Goal: Task Accomplishment & Management: Complete application form

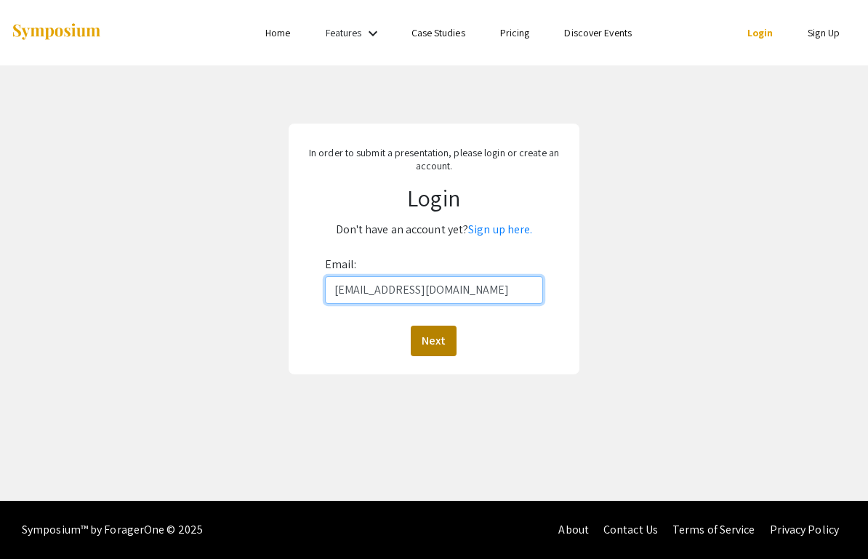
type input "[EMAIL_ADDRESS][DOMAIN_NAME]"
click at [426, 349] on button "Next" at bounding box center [434, 341] width 46 height 31
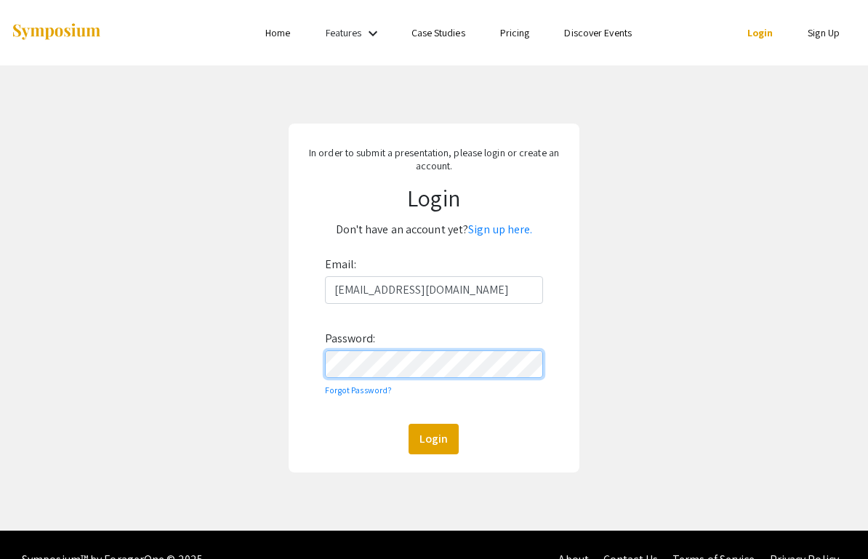
click at [433, 438] on button "Login" at bounding box center [433, 439] width 50 height 31
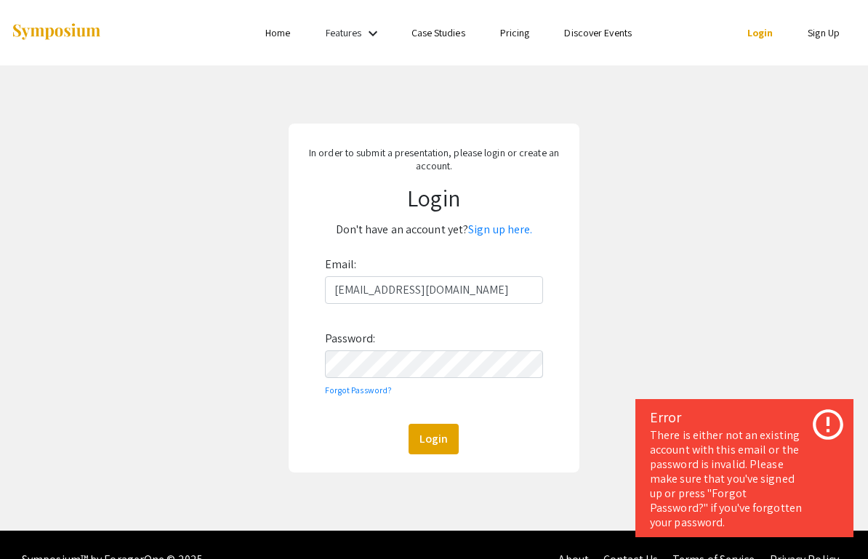
click at [619, 341] on div "In order to submit a presentation, please login or create an account. Login Don…" at bounding box center [434, 297] width 890 height 465
click at [512, 229] on link "Sign up here." at bounding box center [500, 229] width 64 height 15
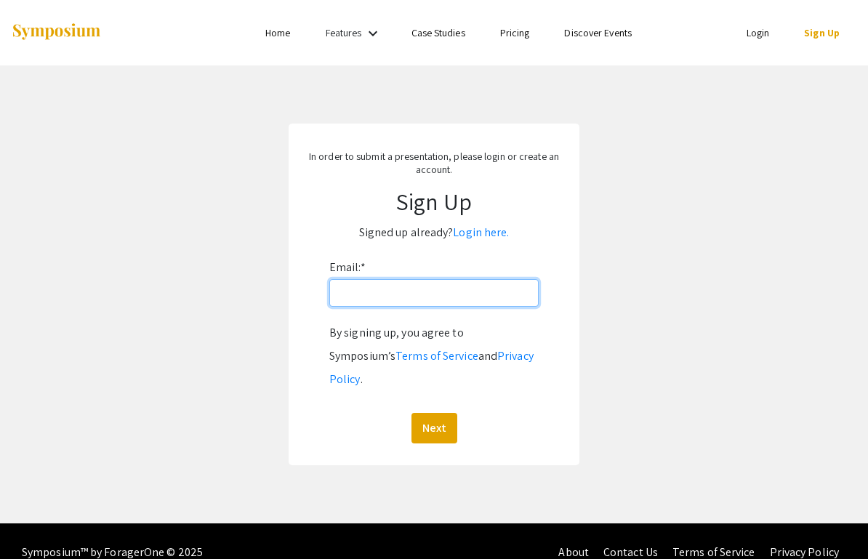
click at [464, 296] on input "Email: *" at bounding box center [433, 293] width 209 height 28
type input "[EMAIL_ADDRESS][DOMAIN_NAME]"
click at [433, 413] on button "Next" at bounding box center [434, 428] width 46 height 31
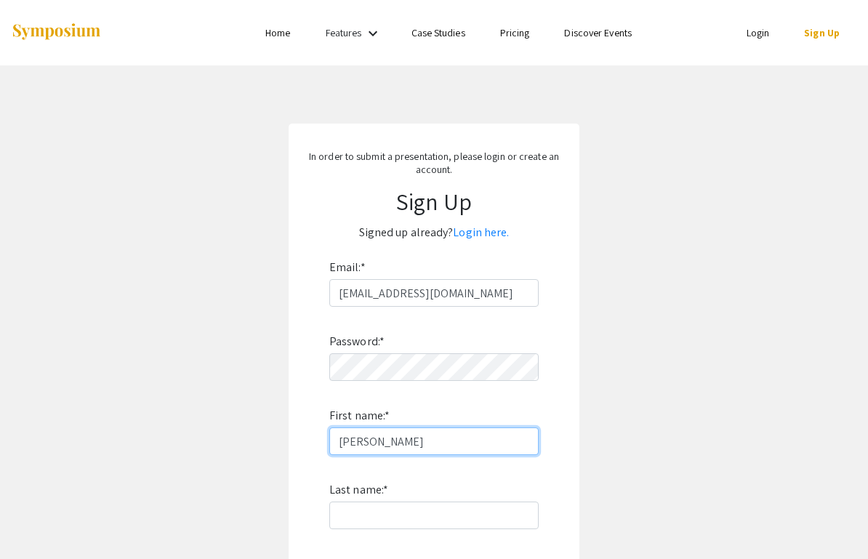
type input "[PERSON_NAME]"
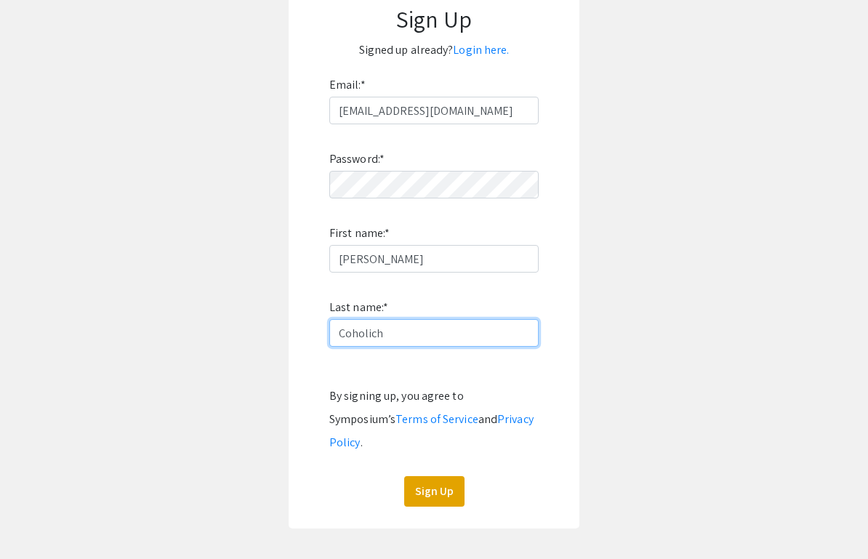
scroll to position [186, 0]
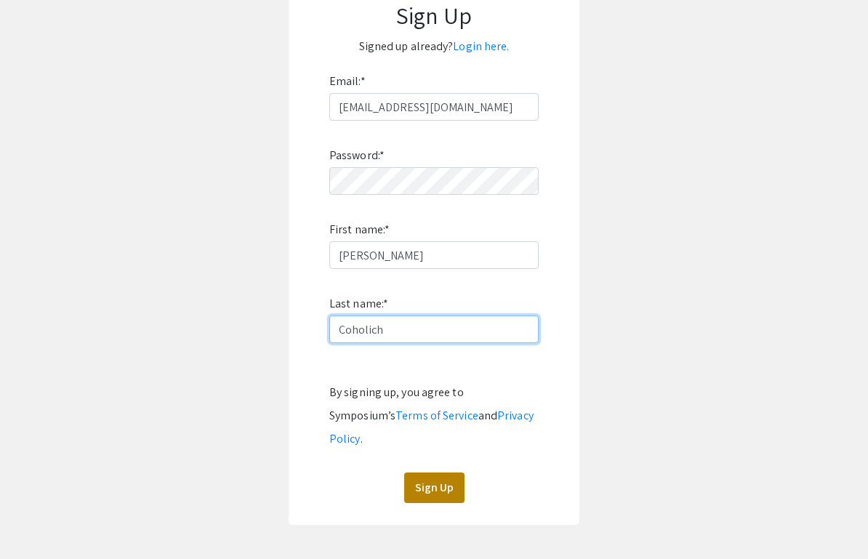
type input "Coholich"
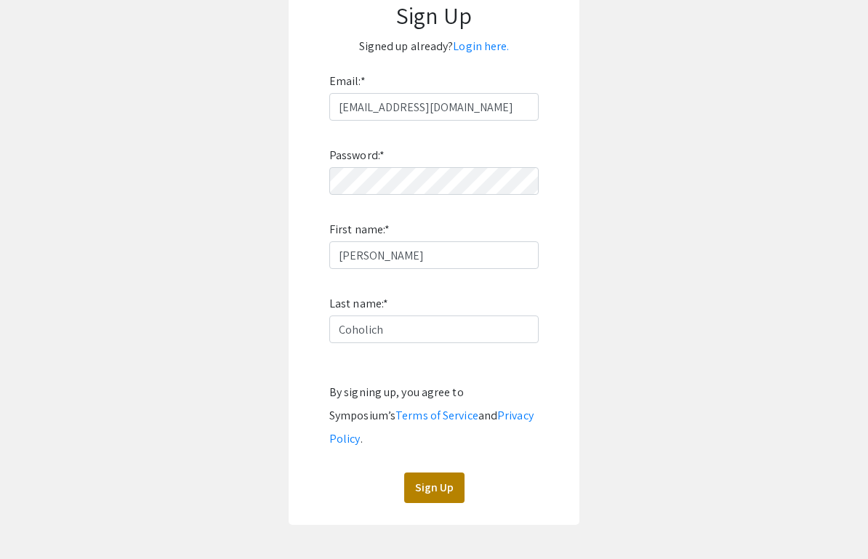
click at [431, 472] on button "Sign Up" at bounding box center [434, 487] width 60 height 31
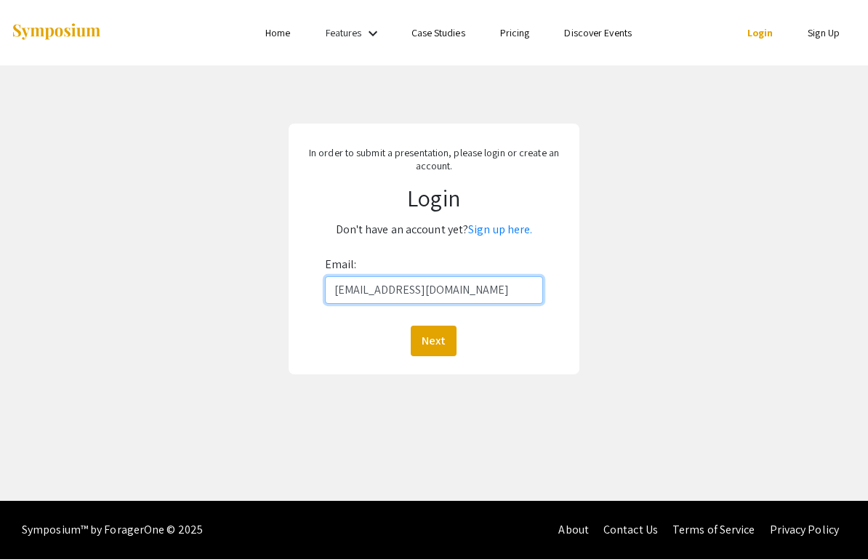
type input "[EMAIL_ADDRESS][DOMAIN_NAME]"
click at [433, 340] on button "Next" at bounding box center [434, 341] width 46 height 31
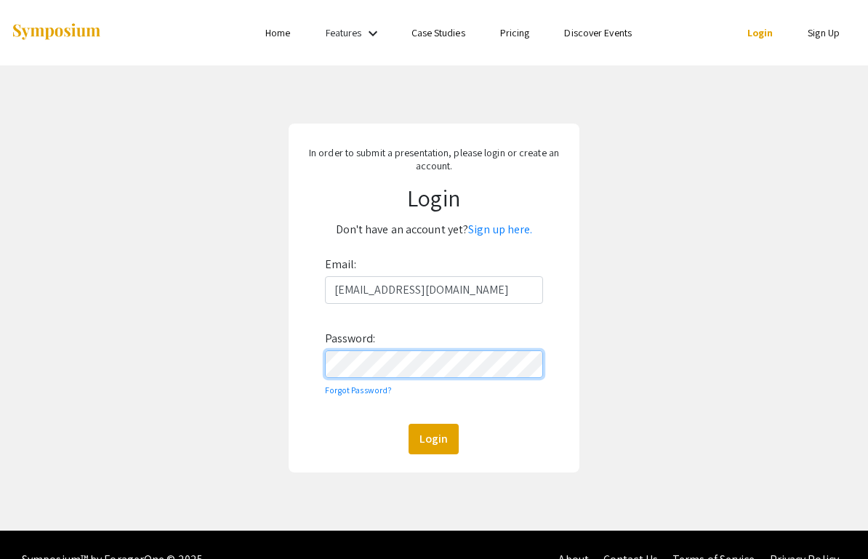
click at [433, 438] on button "Login" at bounding box center [433, 439] width 50 height 31
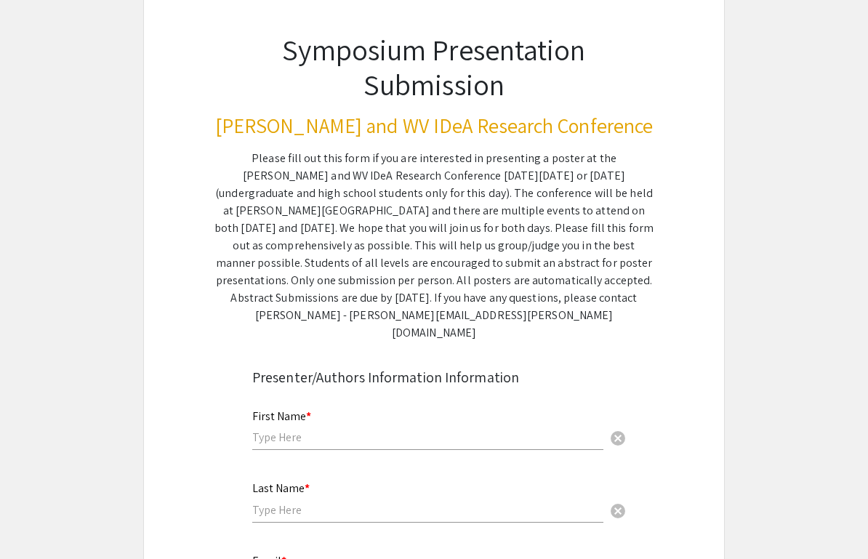
scroll to position [89, 0]
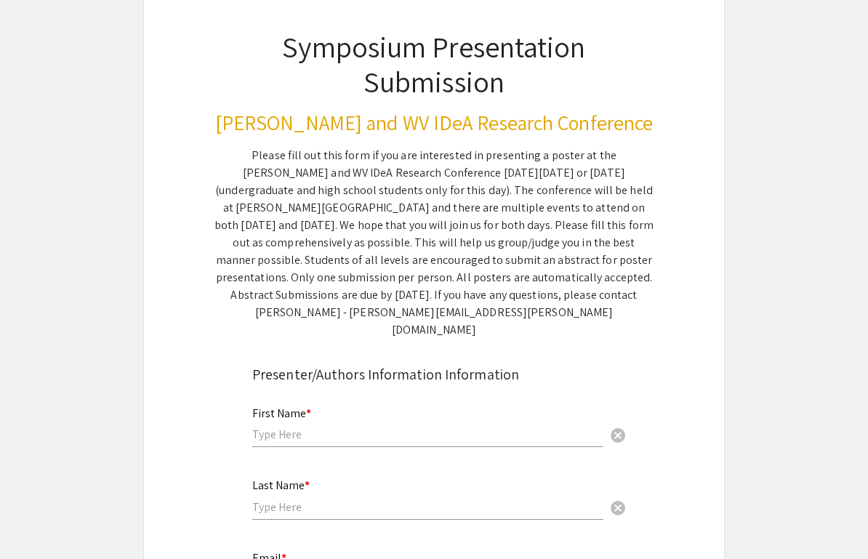
click at [382, 408] on div "First Name * cancel" at bounding box center [427, 419] width 351 height 55
type input "[PERSON_NAME]"
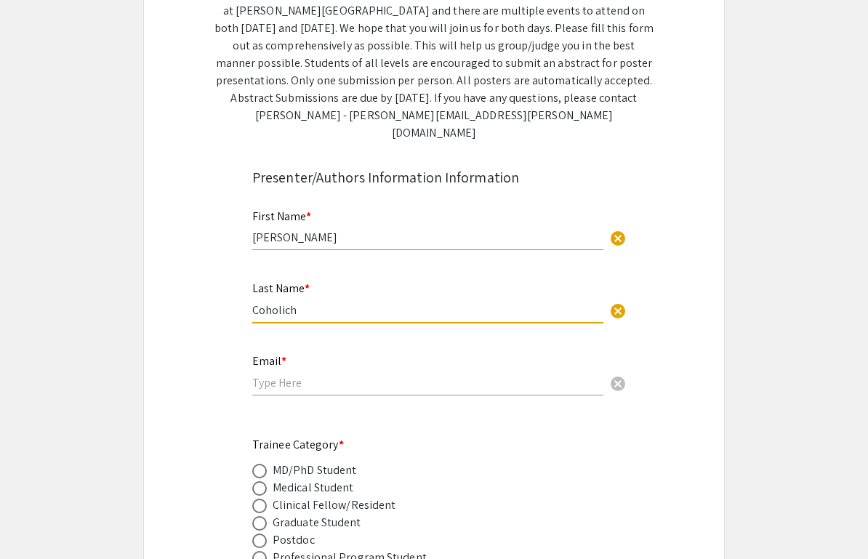
scroll to position [289, 0]
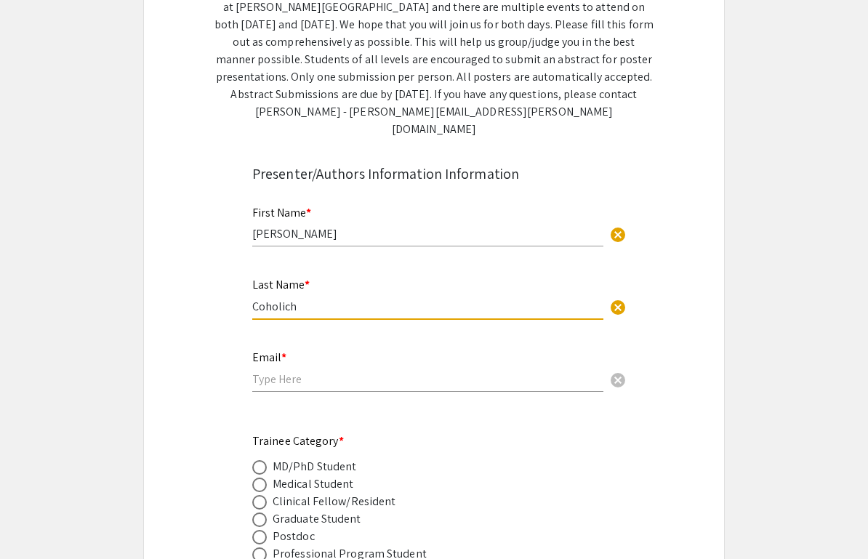
type input "Coholich"
click at [338, 371] on input "email" at bounding box center [427, 378] width 351 height 15
type input "[EMAIL_ADDRESS][DOMAIN_NAME]"
click at [262, 478] on span at bounding box center [259, 485] width 15 height 15
click at [262, 478] on input "radio" at bounding box center [259, 485] width 15 height 15
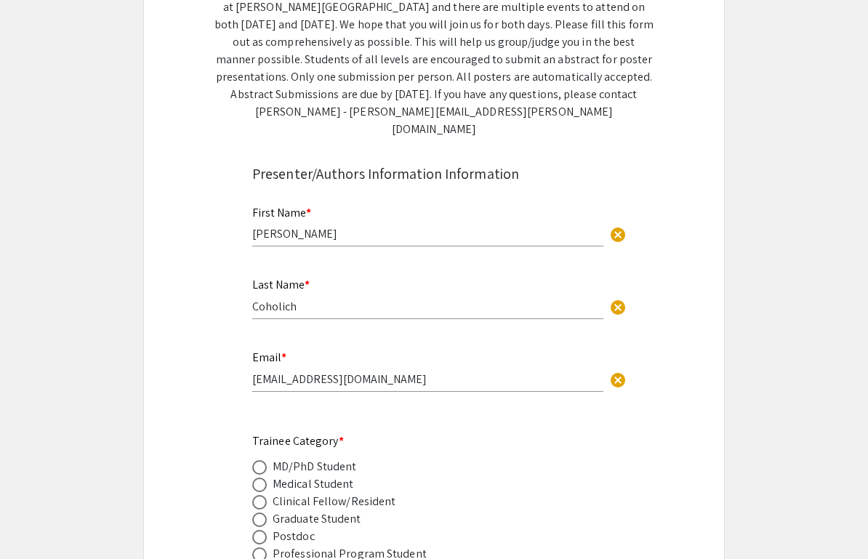
radio input "true"
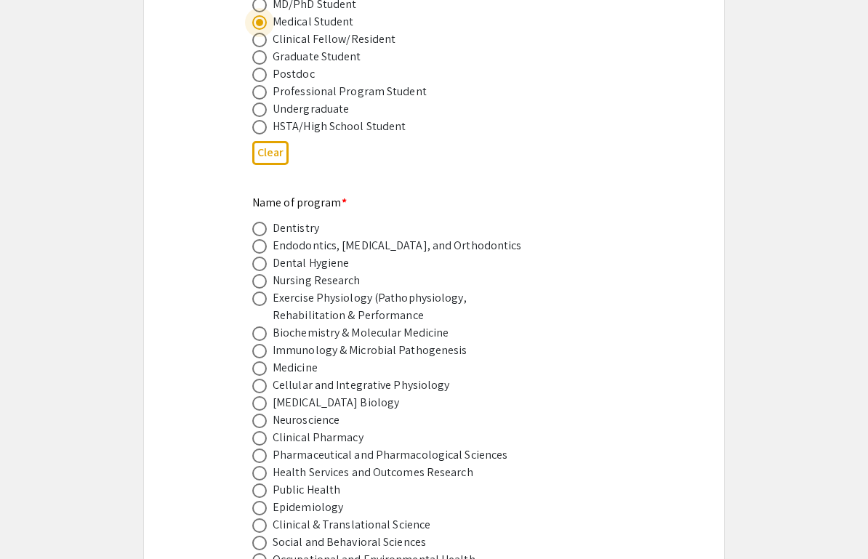
scroll to position [753, 0]
click at [264, 360] on span at bounding box center [259, 367] width 15 height 15
click at [264, 360] on input "radio" at bounding box center [259, 367] width 15 height 15
radio input "true"
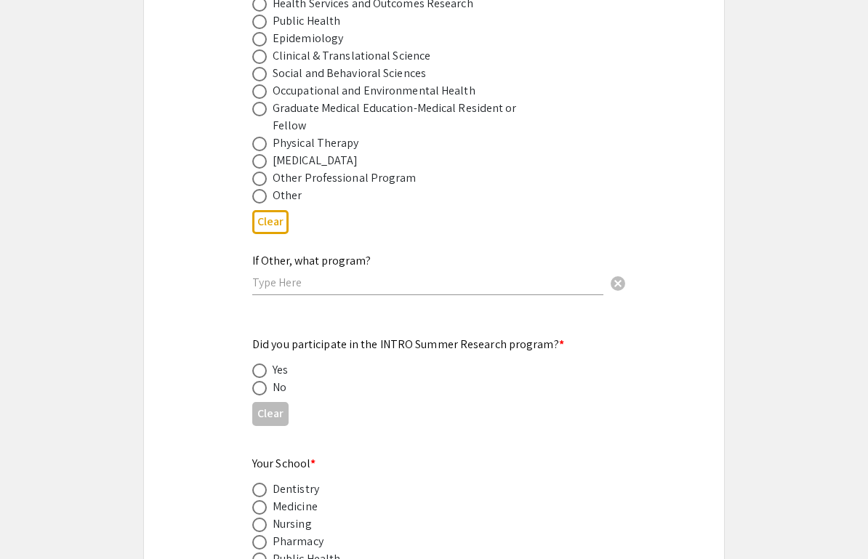
scroll to position [1229, 0]
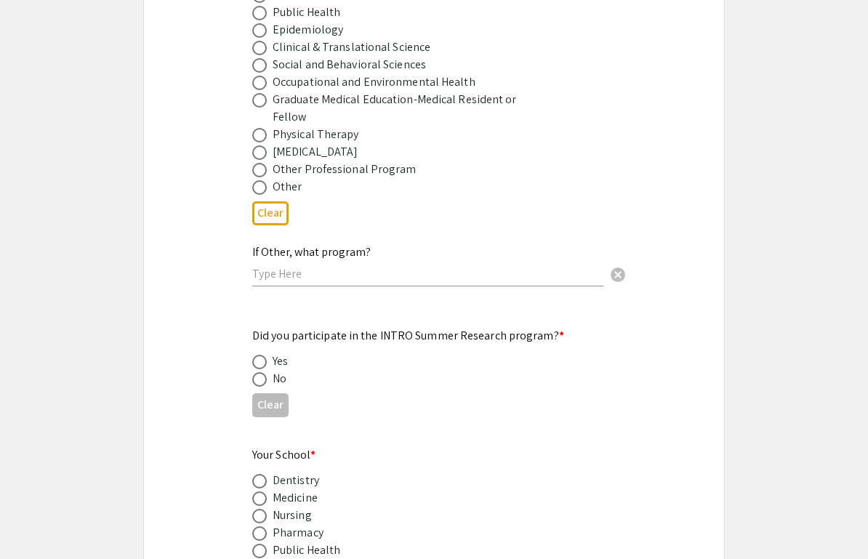
click at [257, 372] on span at bounding box center [259, 379] width 15 height 15
click at [257, 372] on input "radio" at bounding box center [259, 379] width 15 height 15
radio input "true"
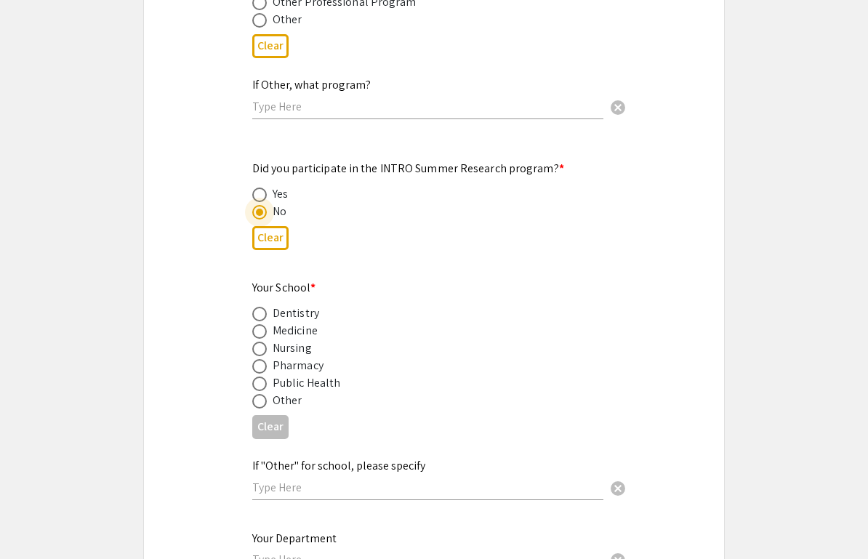
scroll to position [1403, 0]
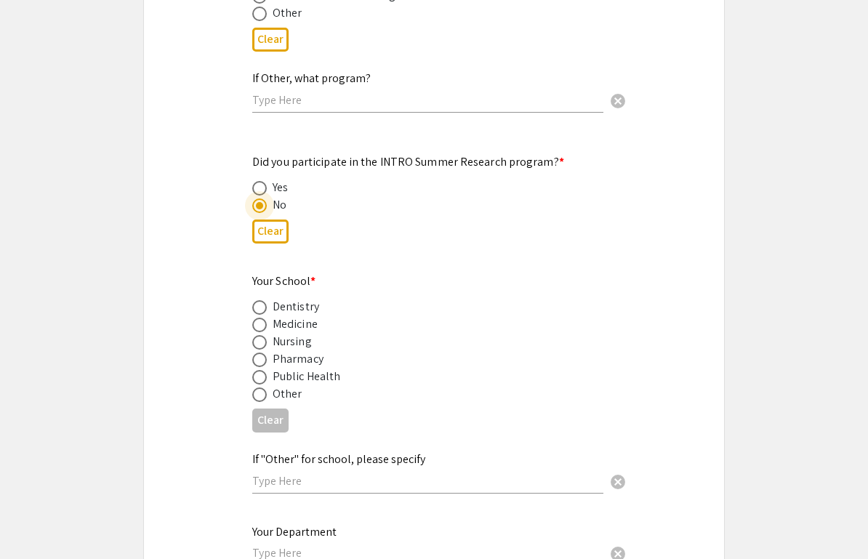
click at [260, 318] on span at bounding box center [259, 325] width 15 height 15
click at [260, 318] on input "radio" at bounding box center [259, 325] width 15 height 15
radio input "true"
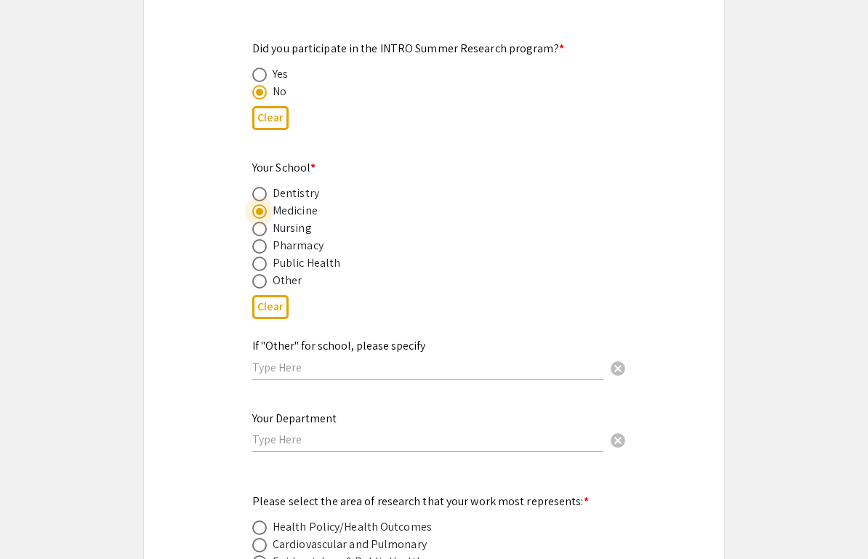
scroll to position [1608, 0]
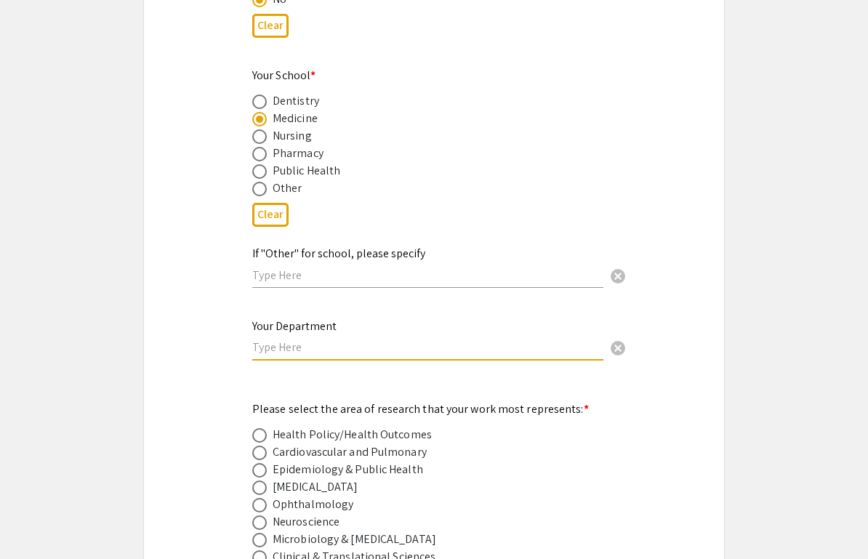
click at [305, 339] on input "text" at bounding box center [427, 346] width 351 height 15
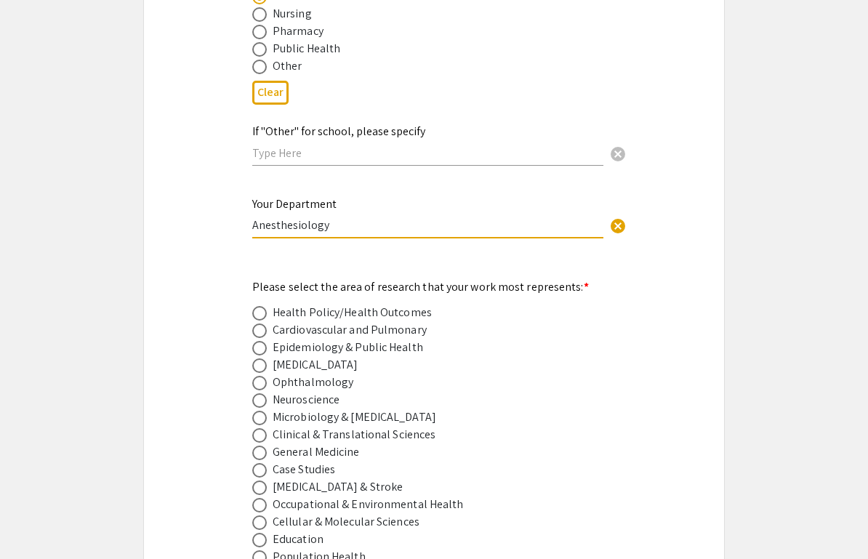
scroll to position [1733, 0]
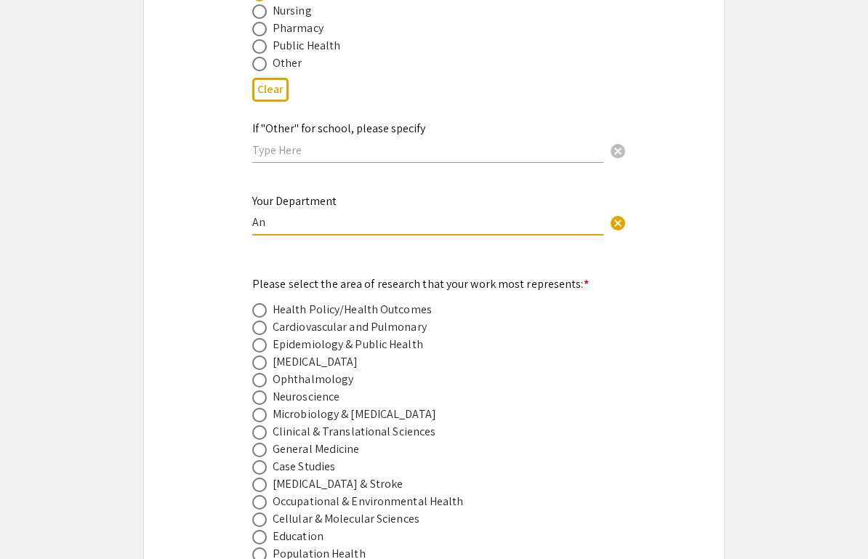
type input "A"
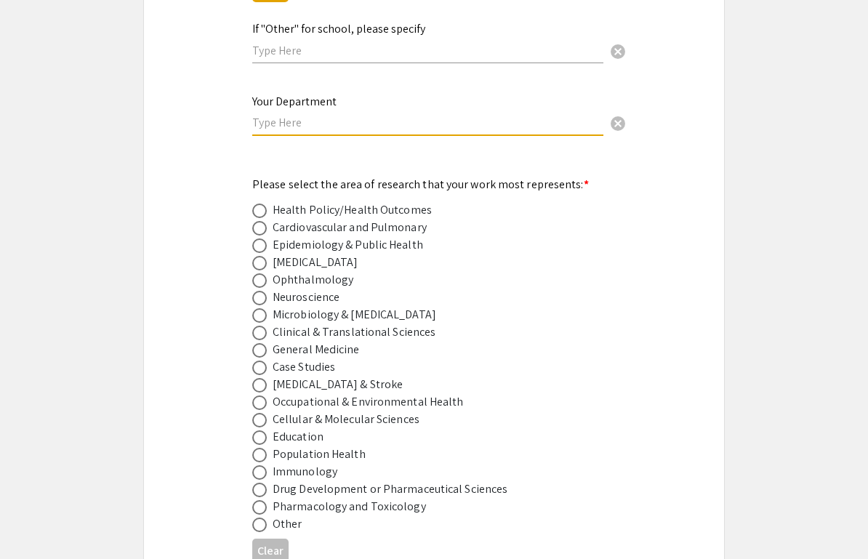
scroll to position [1847, 0]
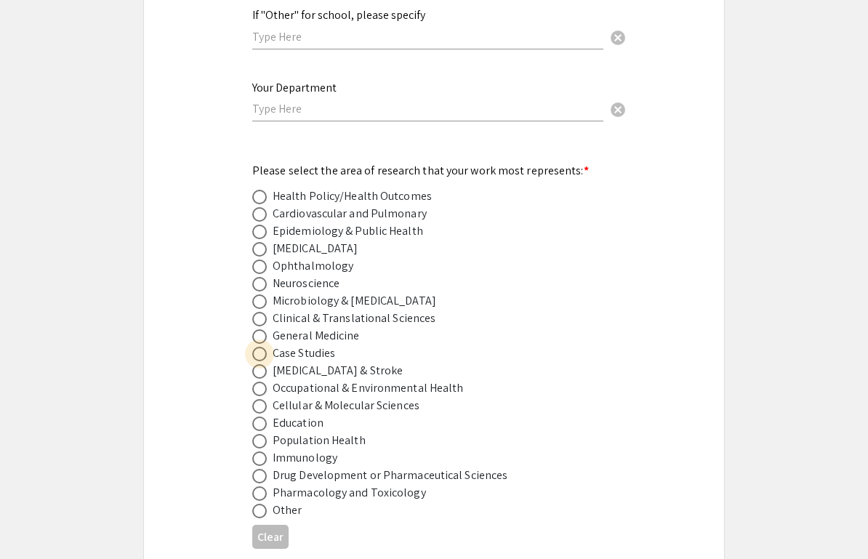
click at [263, 347] on span at bounding box center [259, 354] width 15 height 15
click at [263, 347] on input "radio" at bounding box center [259, 354] width 15 height 15
radio input "true"
click at [324, 101] on input "text" at bounding box center [427, 108] width 351 height 15
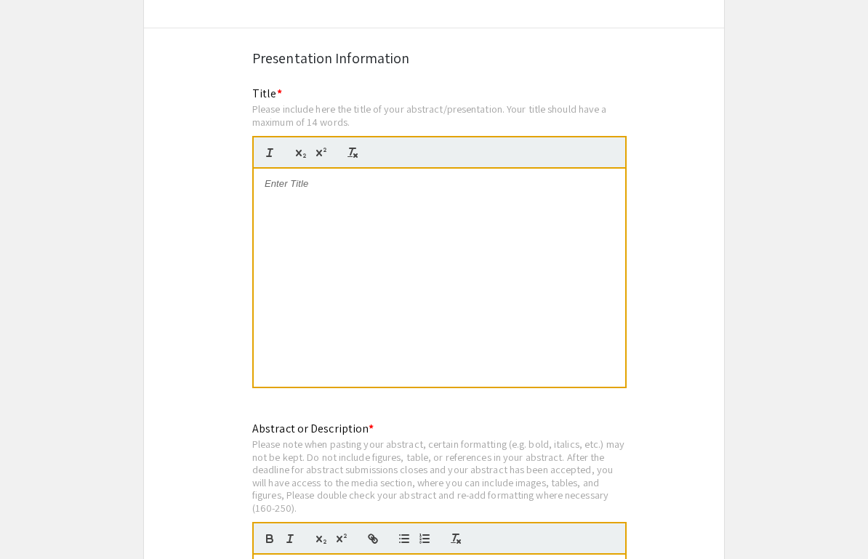
scroll to position [2662, 0]
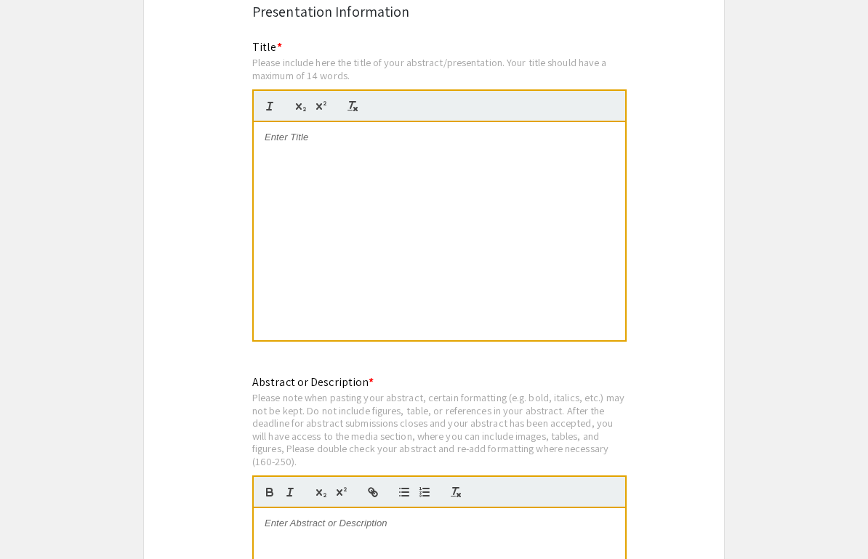
type input "Anesthesiology"
click at [385, 131] on p at bounding box center [440, 137] width 350 height 13
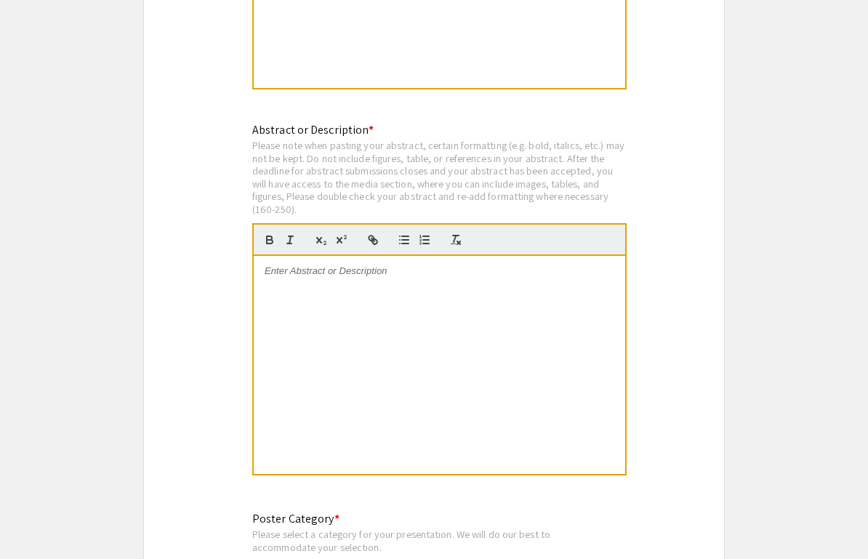
scroll to position [2933, 0]
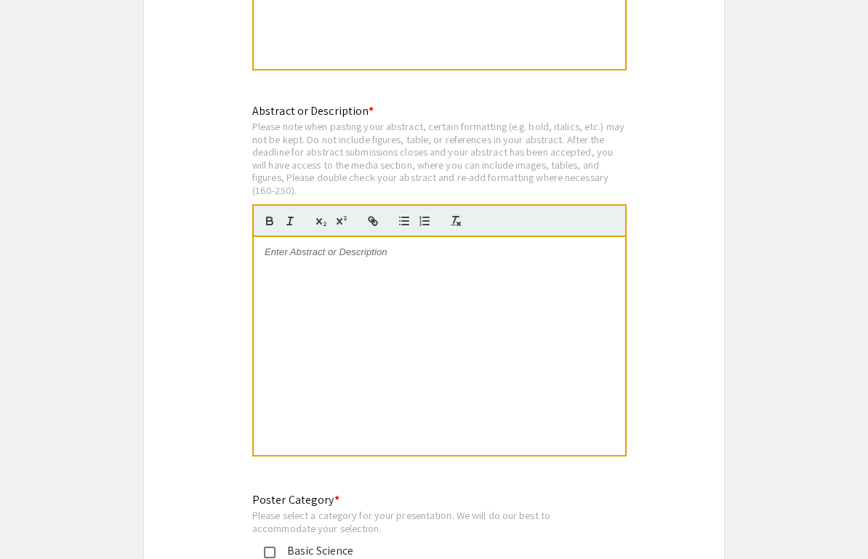
click at [365, 262] on div at bounding box center [439, 346] width 371 height 218
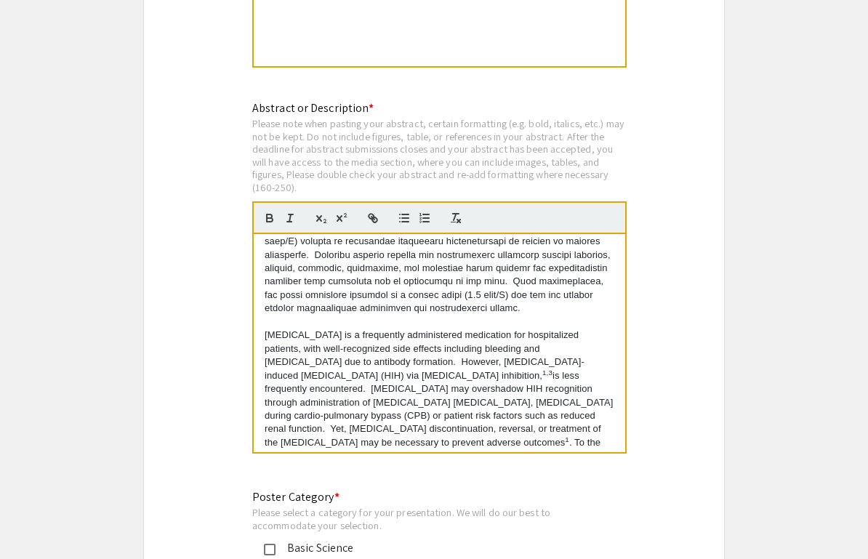
scroll to position [131, 0]
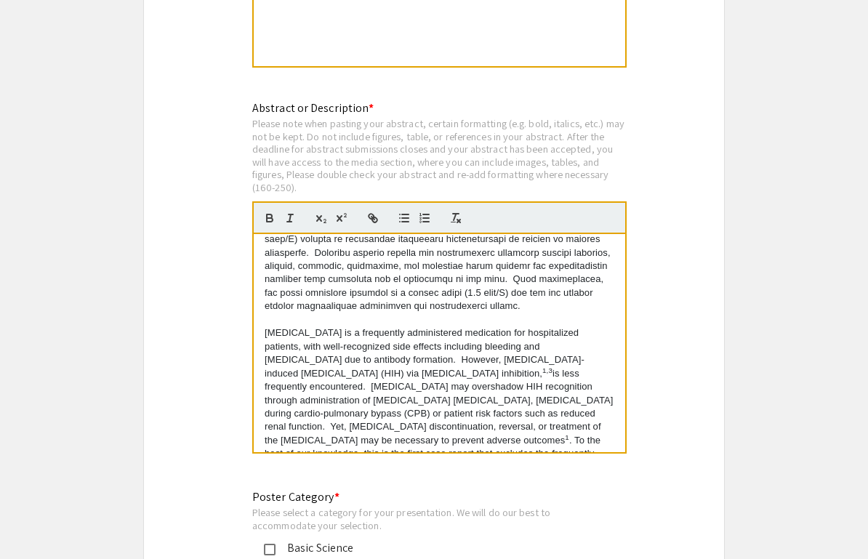
click at [542, 366] on sup "1,3" at bounding box center [547, 370] width 10 height 8
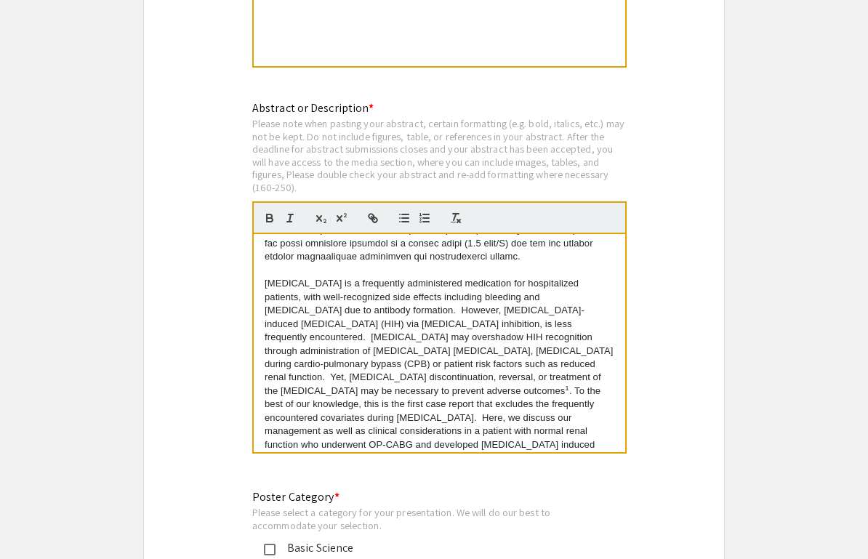
scroll to position [179, 0]
click at [565, 385] on sup "1" at bounding box center [567, 389] width 4 height 8
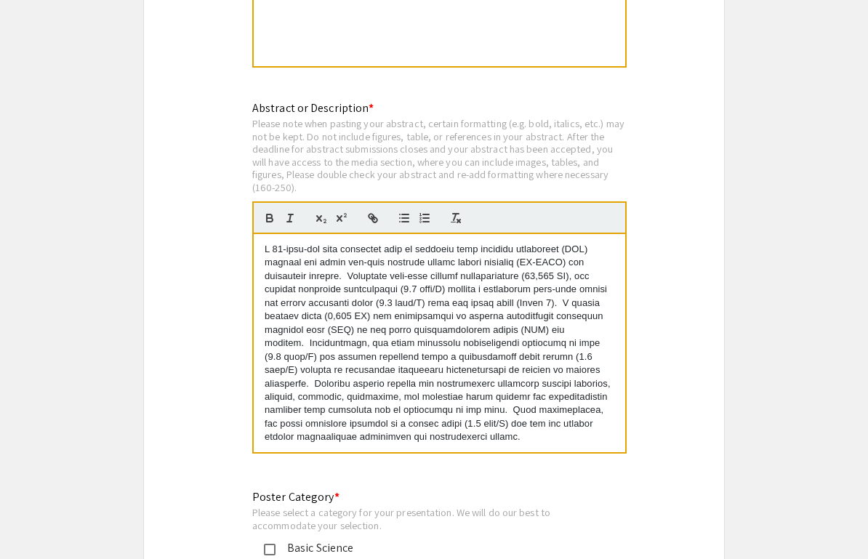
scroll to position [0, 0]
click at [588, 281] on p at bounding box center [440, 343] width 350 height 201
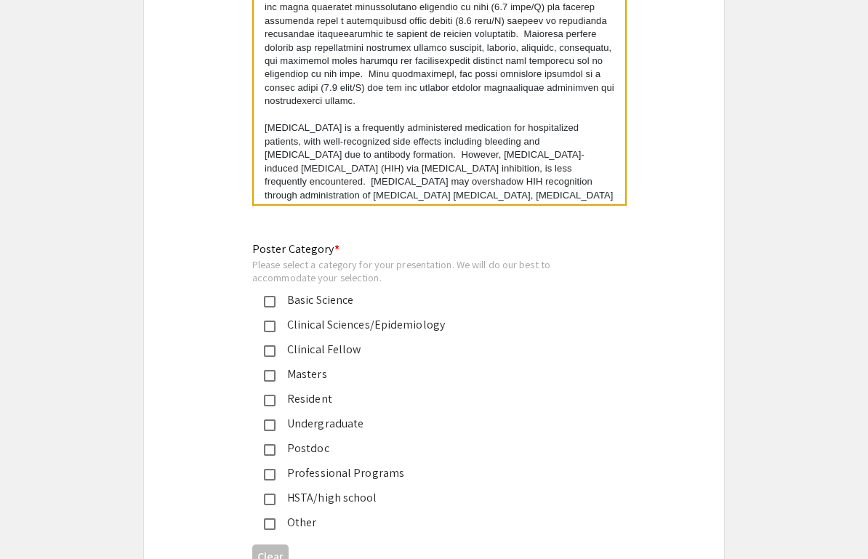
scroll to position [3186, 0]
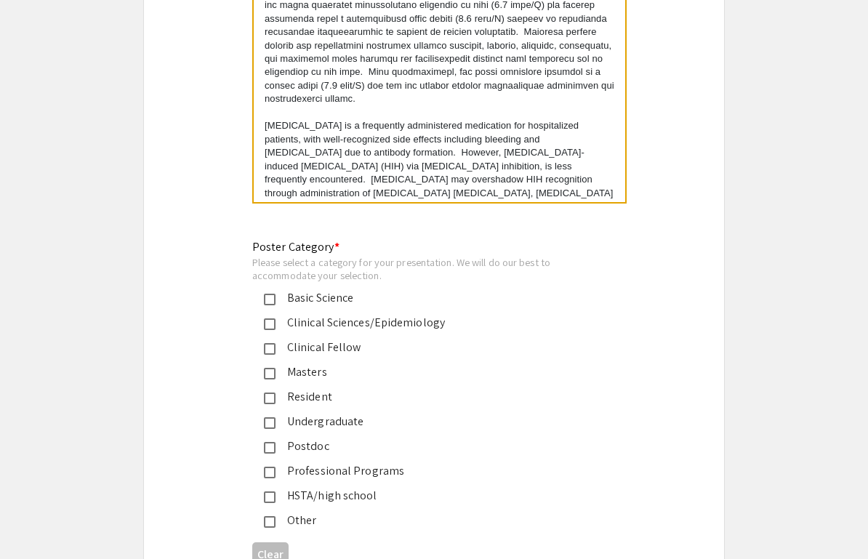
click at [270, 467] on mat-pseudo-checkbox at bounding box center [270, 473] width 12 height 12
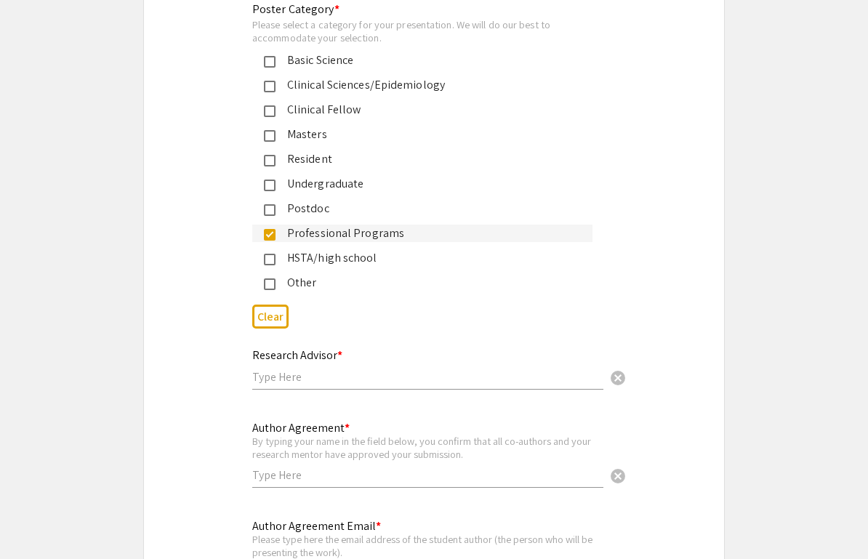
scroll to position [3425, 0]
click at [364, 368] on input "text" at bounding box center [427, 375] width 351 height 15
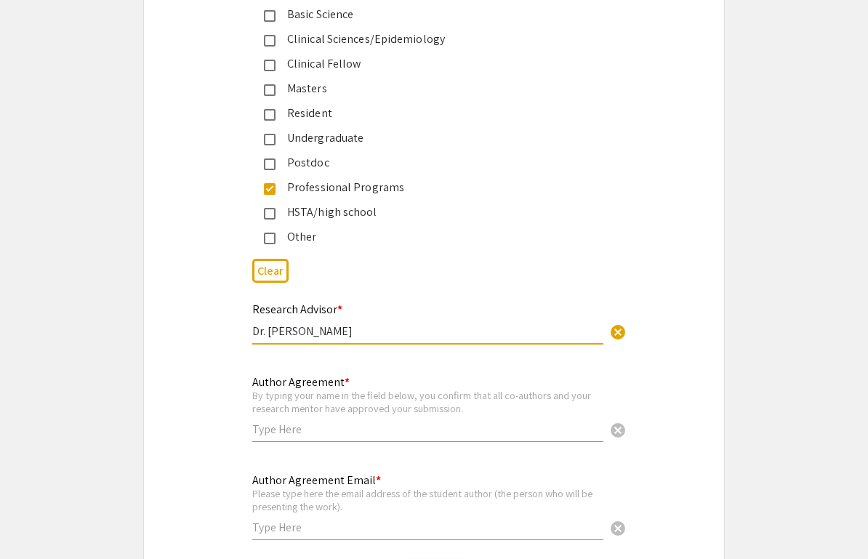
scroll to position [3471, 0]
type input "Dr. [PERSON_NAME]"
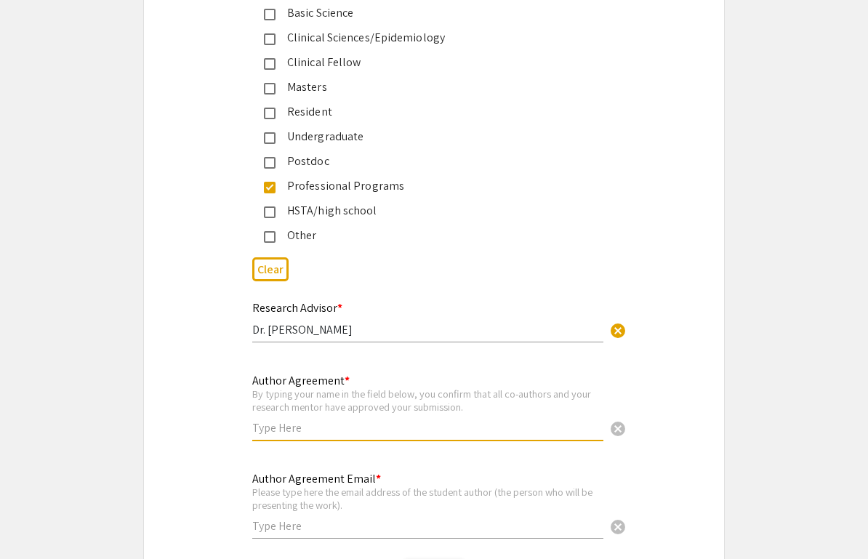
click at [357, 420] on input "text" at bounding box center [427, 427] width 351 height 15
type input "[PERSON_NAME]"
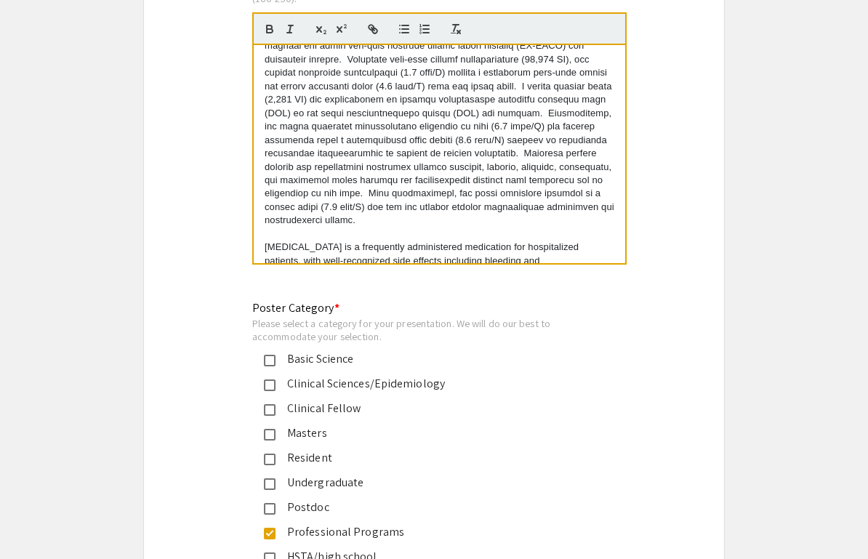
scroll to position [0, 0]
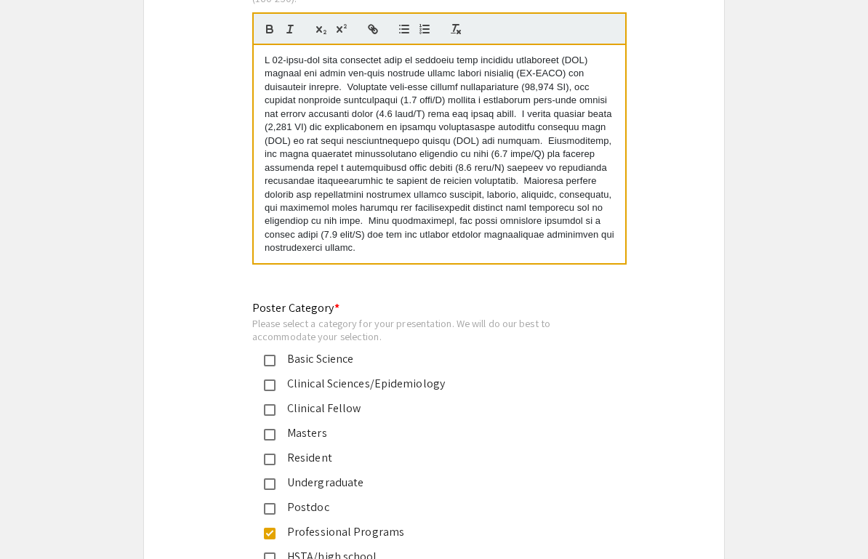
type input "[EMAIL_ADDRESS][DOMAIN_NAME]"
click at [452, 82] on p at bounding box center [440, 154] width 350 height 201
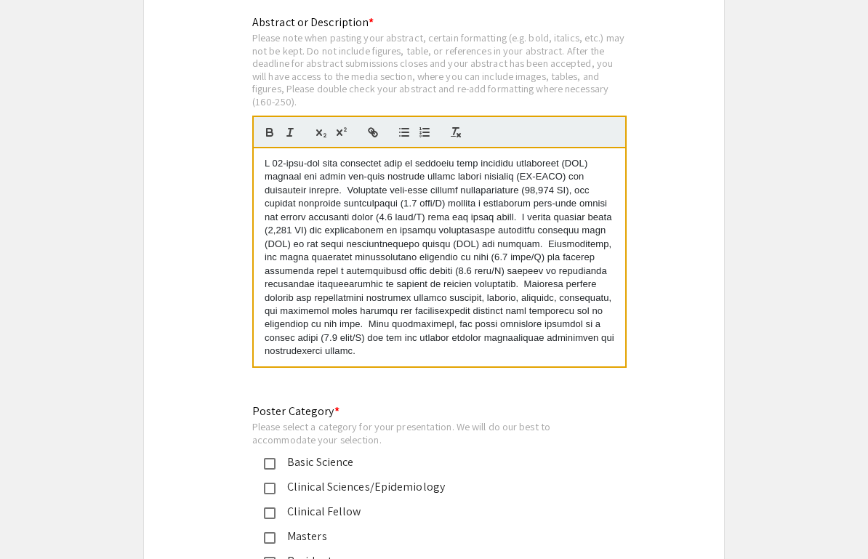
scroll to position [3021, 0]
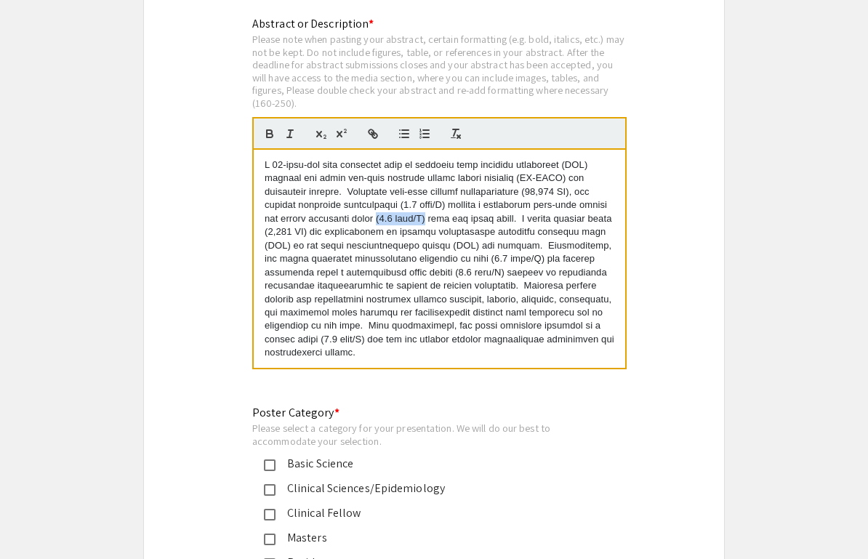
drag, startPoint x: 467, startPoint y: 200, endPoint x: 413, endPoint y: 202, distance: 54.6
click at [413, 202] on p at bounding box center [440, 258] width 350 height 201
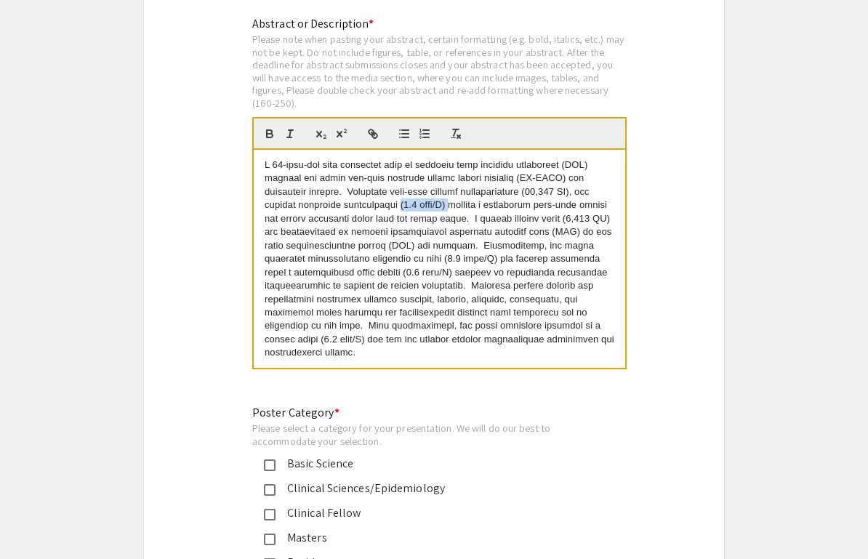
drag, startPoint x: 459, startPoint y: 186, endPoint x: 402, endPoint y: 187, distance: 57.4
click at [402, 187] on p at bounding box center [440, 258] width 350 height 201
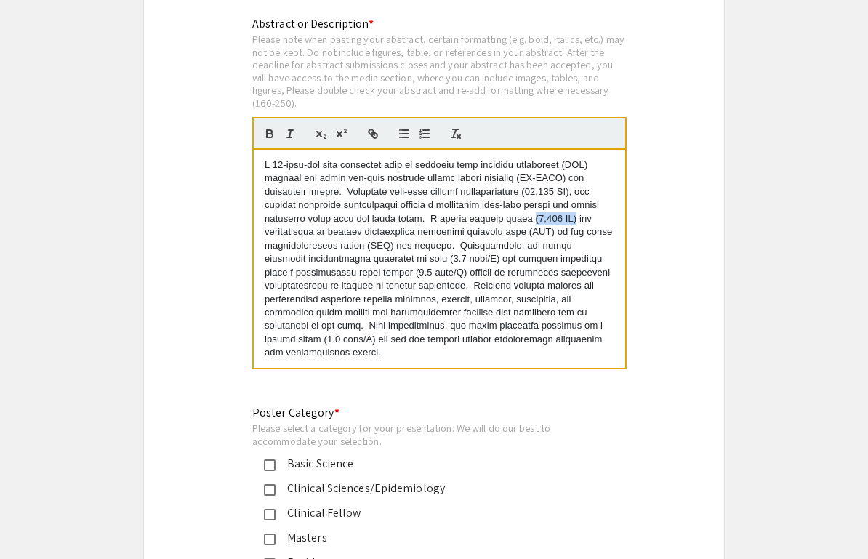
drag, startPoint x: 568, startPoint y: 201, endPoint x: 525, endPoint y: 203, distance: 43.7
click at [525, 204] on p at bounding box center [440, 258] width 350 height 201
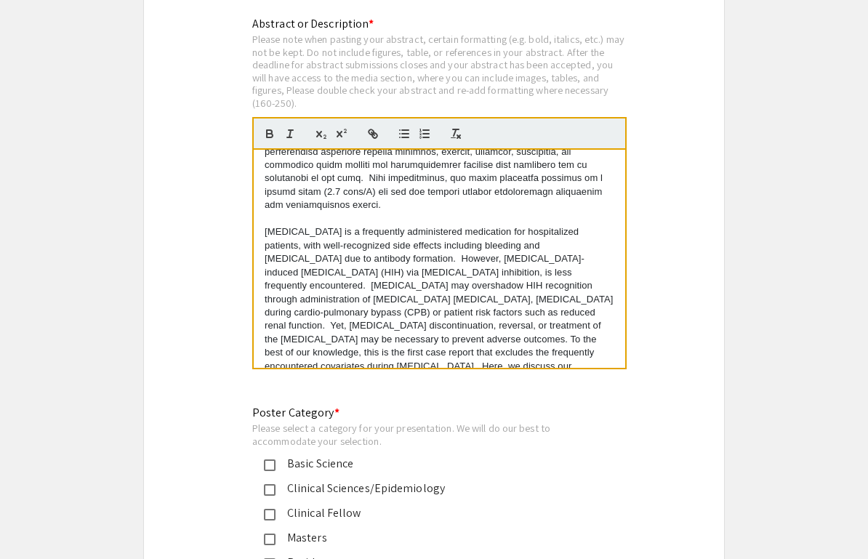
scroll to position [152, 0]
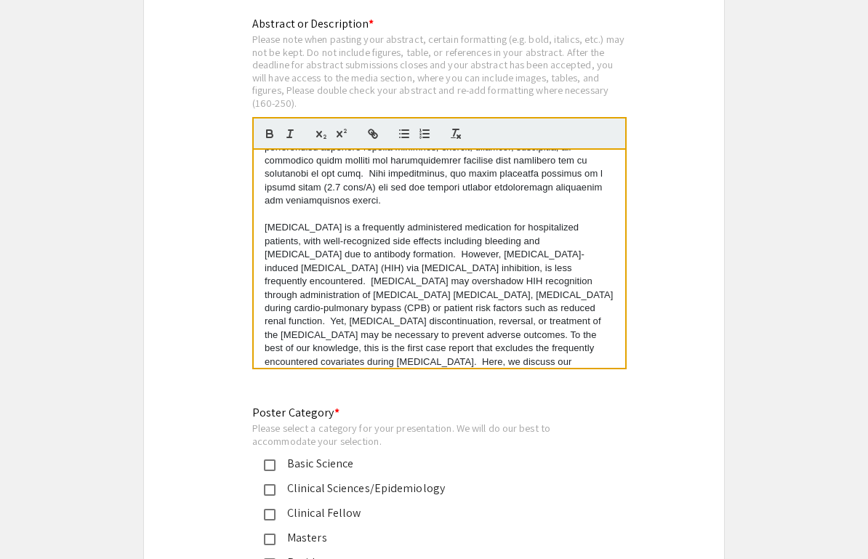
click at [514, 257] on p "[MEDICAL_DATA] is a frequently administered medication for hospitalized patient…" at bounding box center [440, 315] width 350 height 188
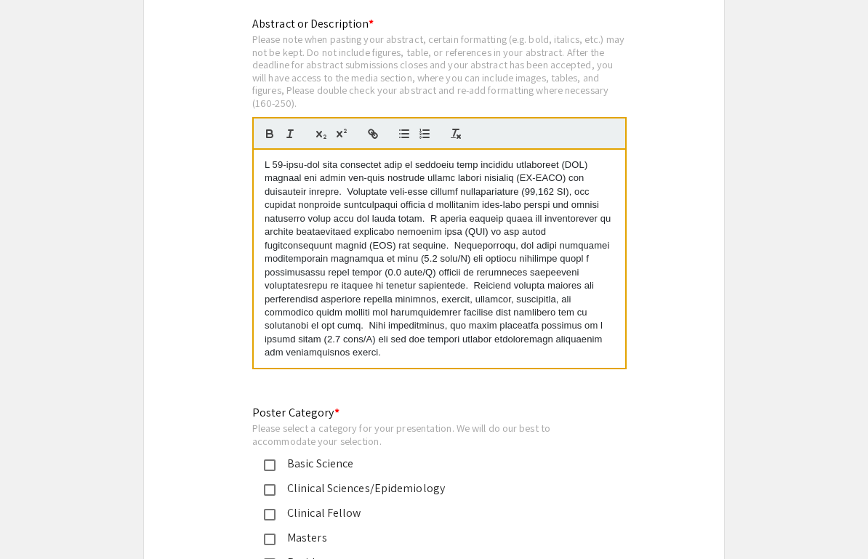
scroll to position [0, 0]
click at [467, 212] on p at bounding box center [440, 258] width 350 height 201
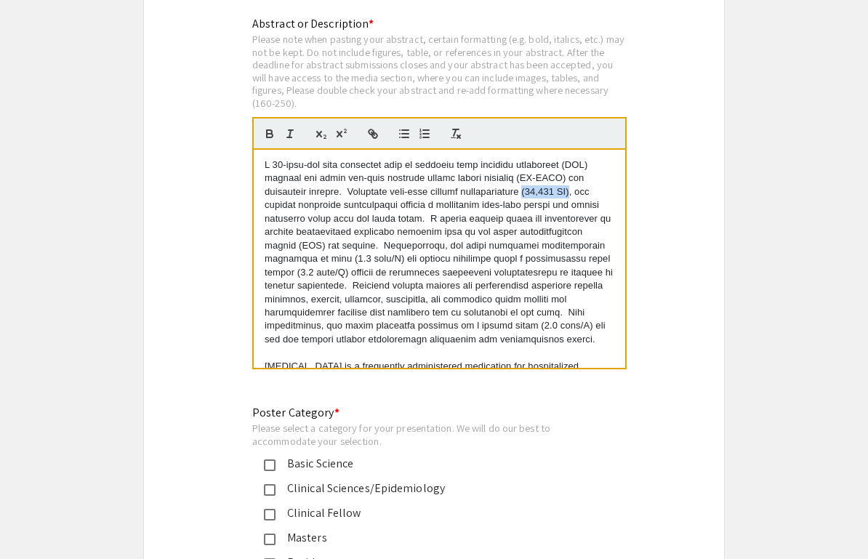
drag, startPoint x: 584, startPoint y: 172, endPoint x: 537, endPoint y: 177, distance: 46.9
click at [537, 177] on p at bounding box center [440, 252] width 350 height 188
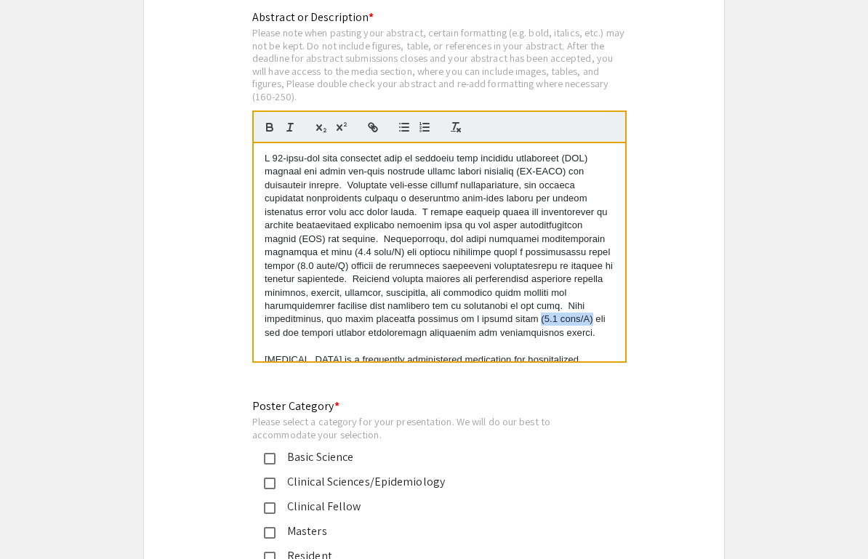
drag, startPoint x: 579, startPoint y: 299, endPoint x: 527, endPoint y: 299, distance: 52.3
click at [527, 299] on p at bounding box center [440, 246] width 350 height 188
drag, startPoint x: 598, startPoint y: 140, endPoint x: 565, endPoint y: 144, distance: 33.6
click at [565, 152] on p at bounding box center [440, 246] width 350 height 188
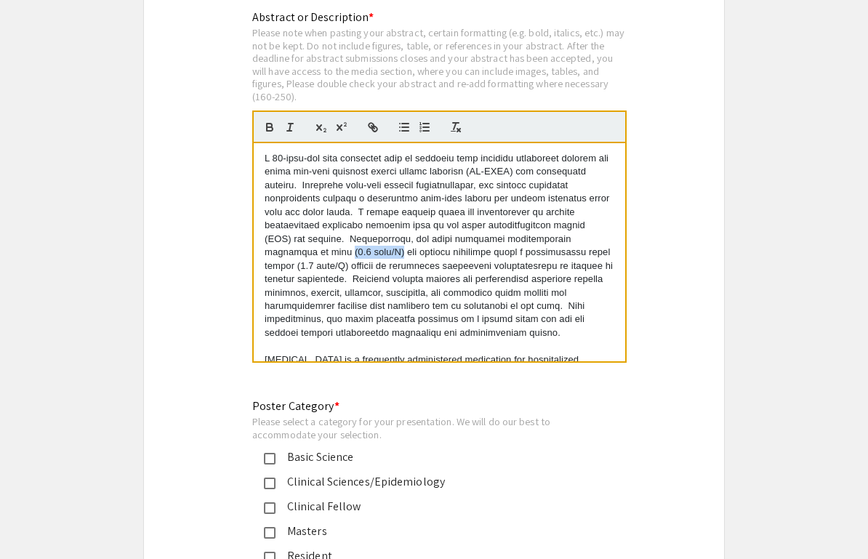
drag, startPoint x: 317, startPoint y: 231, endPoint x: 249, endPoint y: 233, distance: 67.6
click at [249, 233] on div "Abstract or Description * Please note when pasting your abstract, certain forma…" at bounding box center [433, 196] width 385 height 374
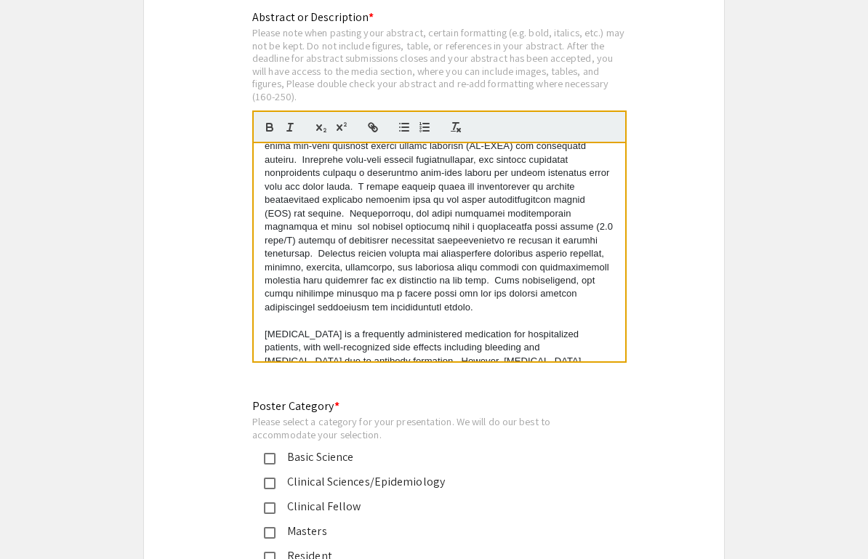
scroll to position [28, 0]
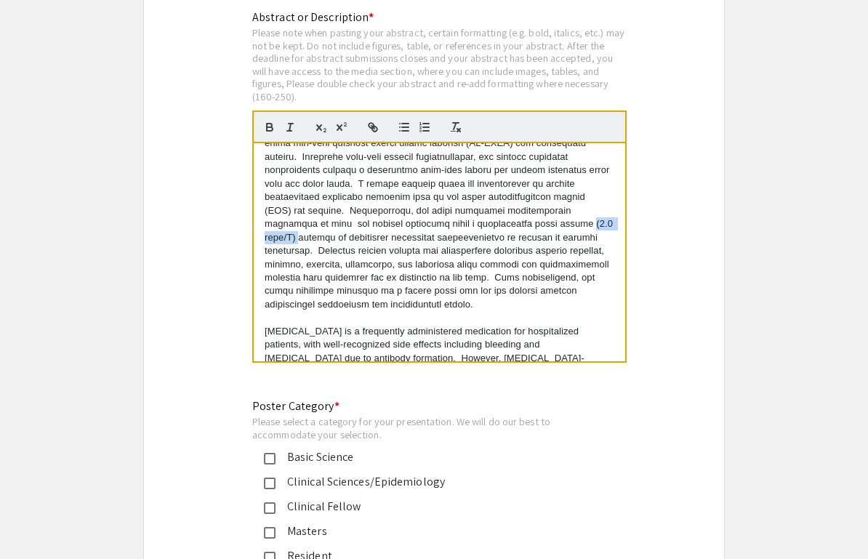
drag, startPoint x: 560, startPoint y: 205, endPoint x: 503, endPoint y: 202, distance: 57.5
click at [503, 202] on p at bounding box center [440, 218] width 350 height 188
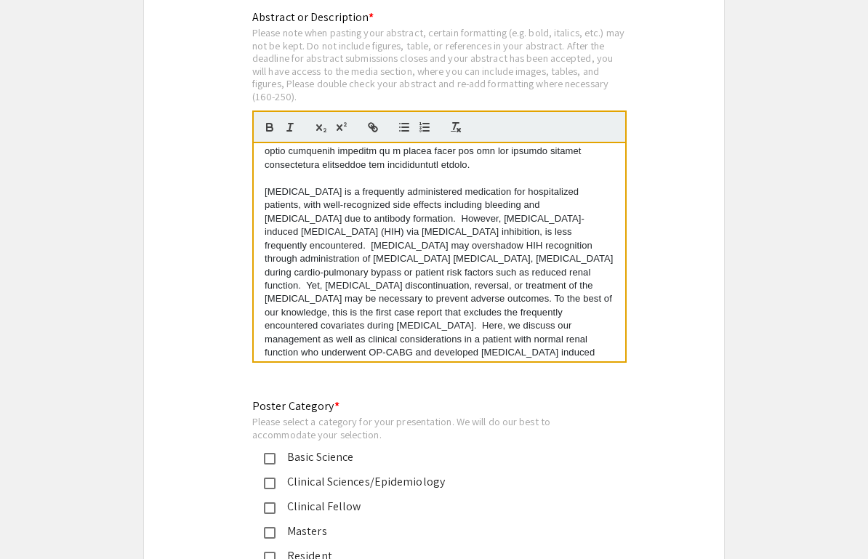
scroll to position [3034, 0]
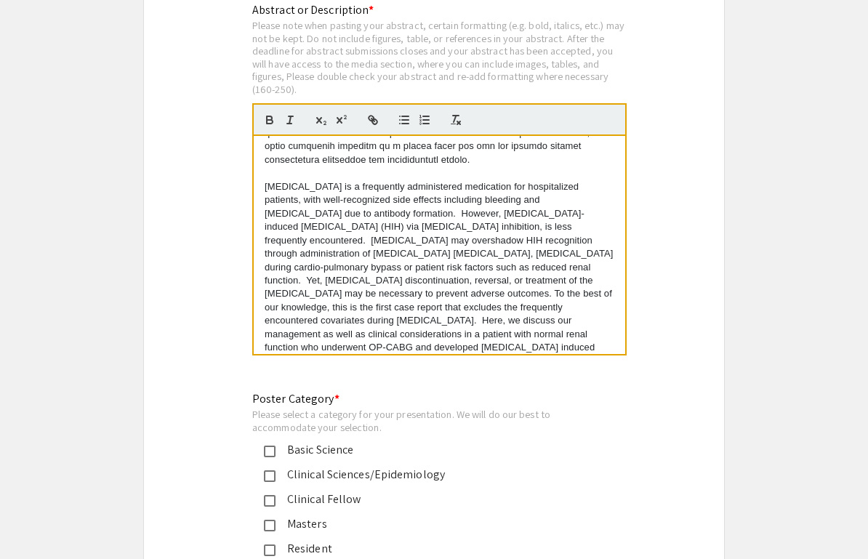
click at [384, 240] on p "[MEDICAL_DATA] is a frequently administered medication for hospitalized patient…" at bounding box center [440, 274] width 350 height 188
click at [382, 241] on p "[MEDICAL_DATA] is a frequently administered medication for hospitalized patient…" at bounding box center [440, 274] width 350 height 188
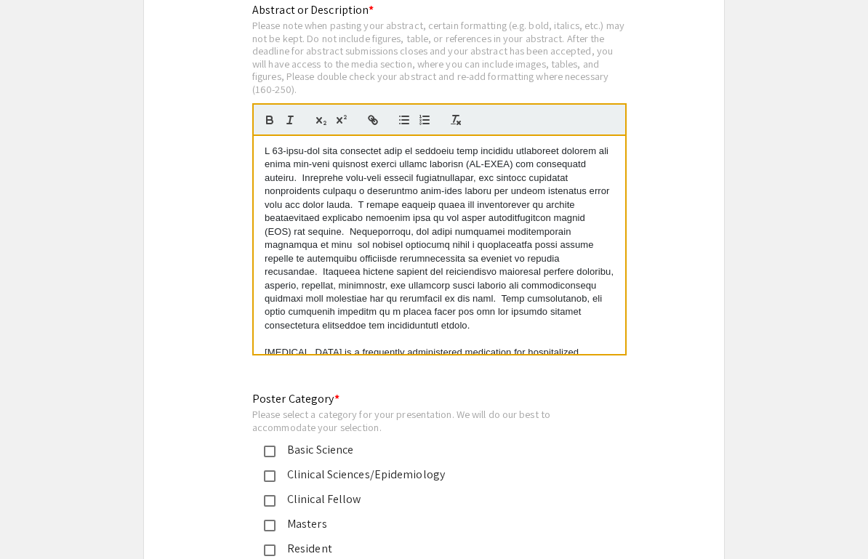
scroll to position [0, 0]
drag, startPoint x: 598, startPoint y: 198, endPoint x: 571, endPoint y: 198, distance: 26.9
click at [571, 198] on p at bounding box center [440, 239] width 350 height 188
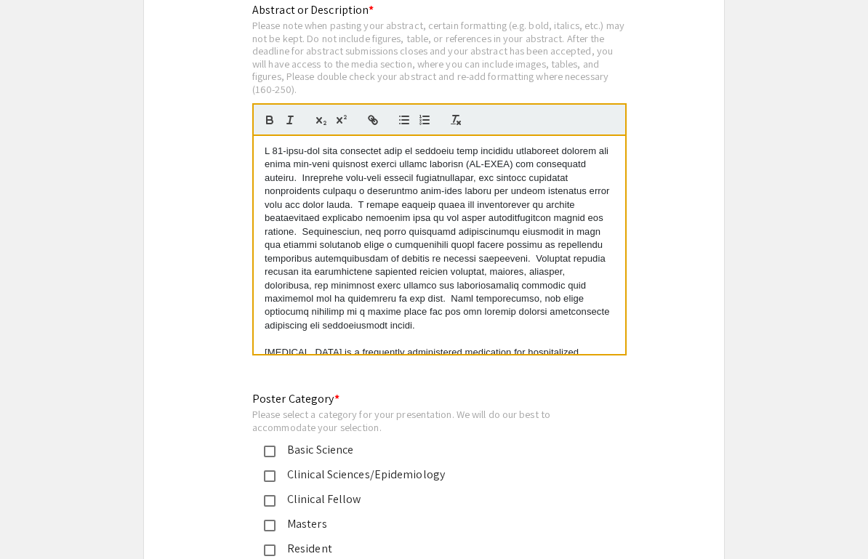
click at [497, 253] on p at bounding box center [440, 239] width 350 height 188
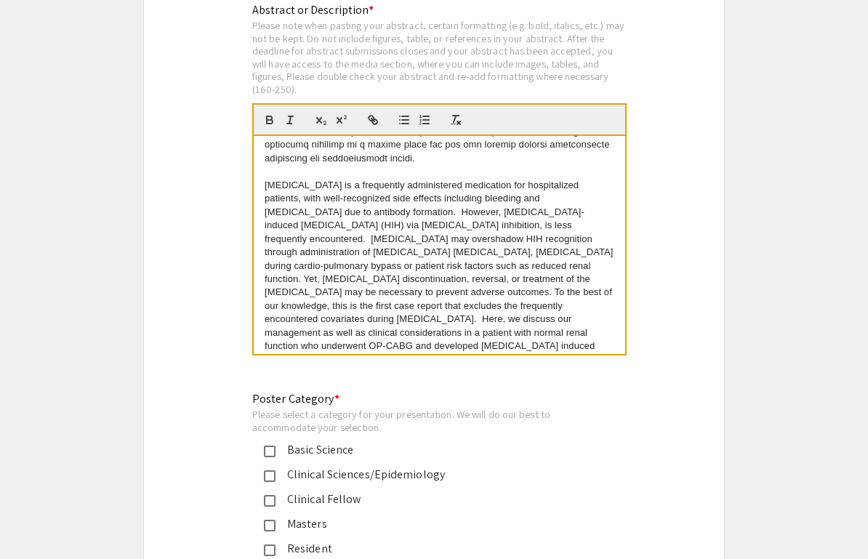
scroll to position [166, 0]
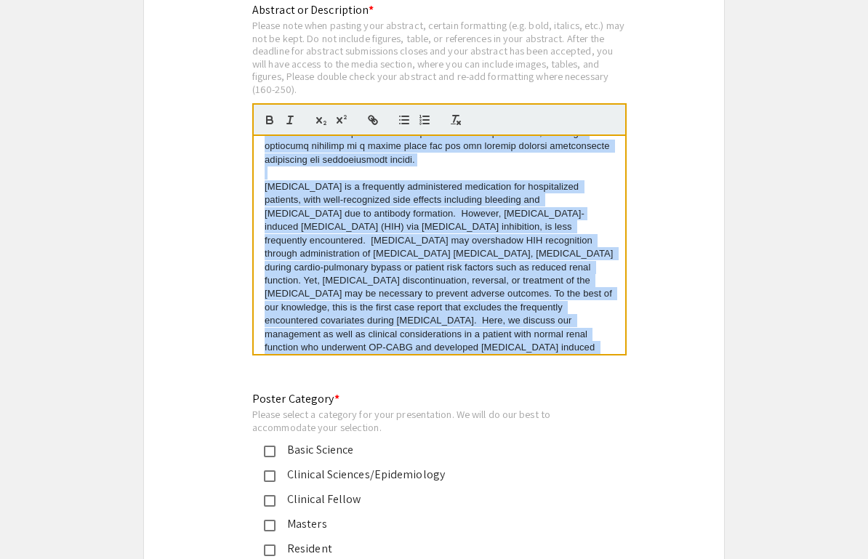
copy div "L 71-ipsu-dol sita consectet adip el seddoeiu temp incididu utlaboreet dolorem …"
click at [477, 227] on p "[MEDICAL_DATA] is a frequently administered medication for hospitalized patient…" at bounding box center [440, 274] width 350 height 188
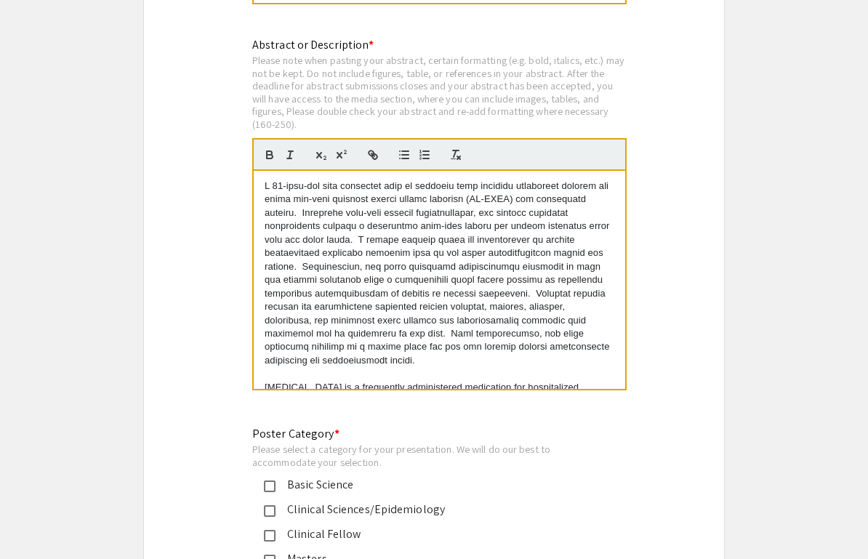
scroll to position [0, 0]
click at [556, 187] on p at bounding box center [440, 274] width 350 height 188
click at [510, 302] on p at bounding box center [440, 274] width 350 height 188
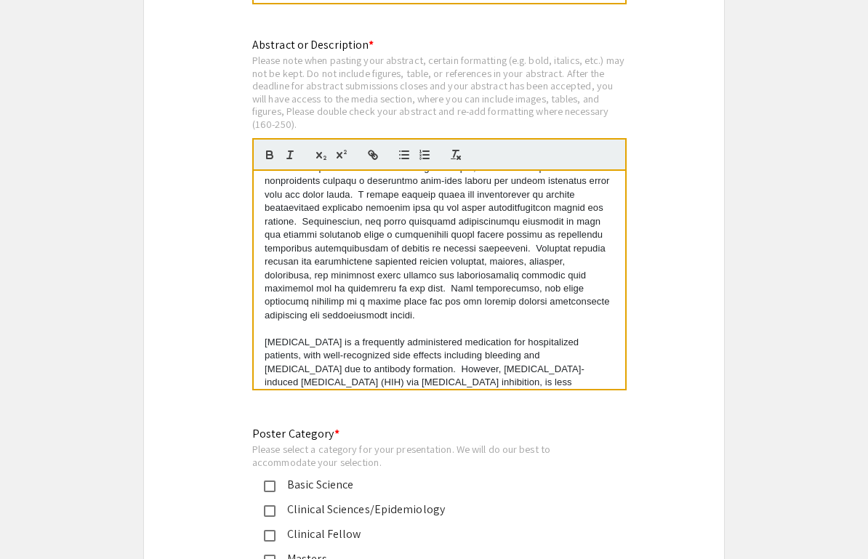
click at [443, 266] on p at bounding box center [440, 228] width 350 height 188
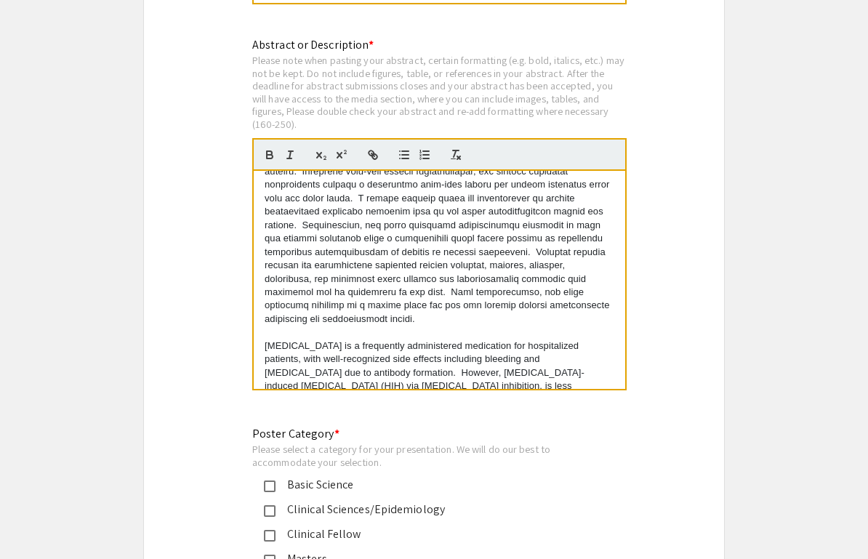
scroll to position [41, 0]
click at [407, 285] on p at bounding box center [440, 233] width 350 height 188
click at [364, 285] on p at bounding box center [440, 233] width 350 height 188
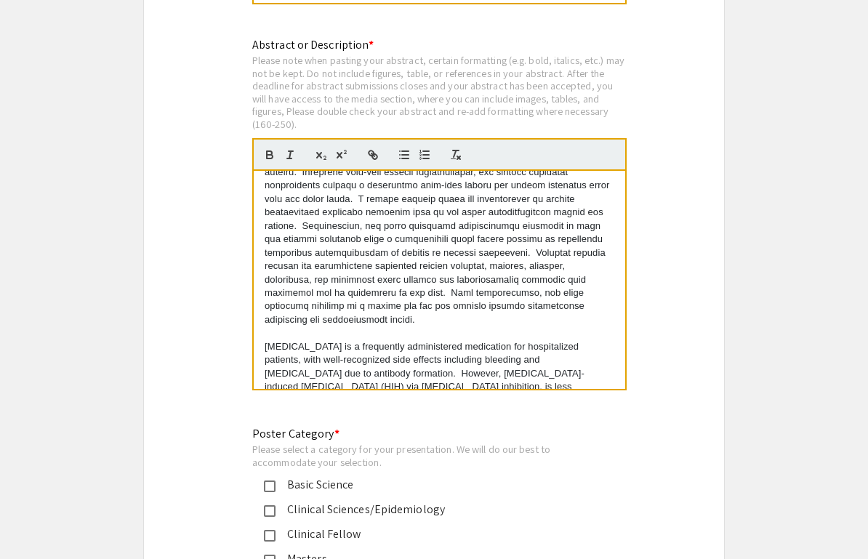
click at [362, 283] on p at bounding box center [440, 233] width 350 height 188
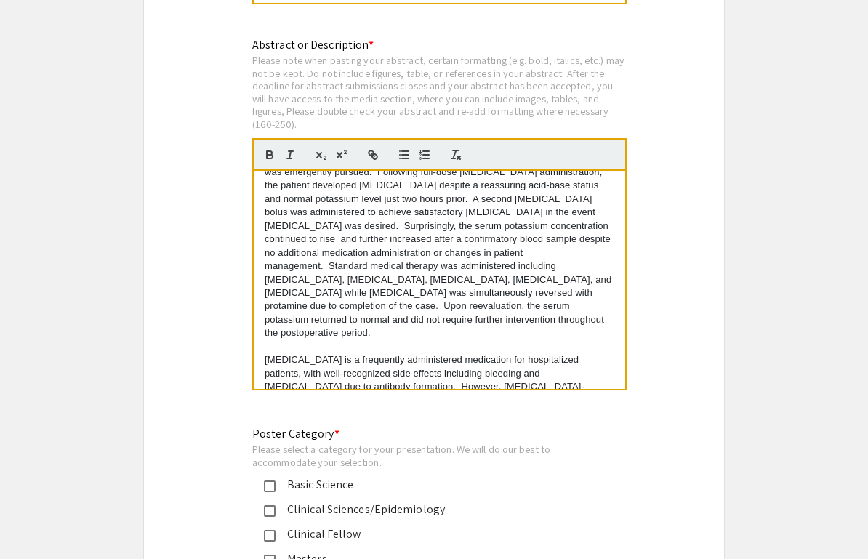
click at [270, 299] on p at bounding box center [440, 239] width 350 height 201
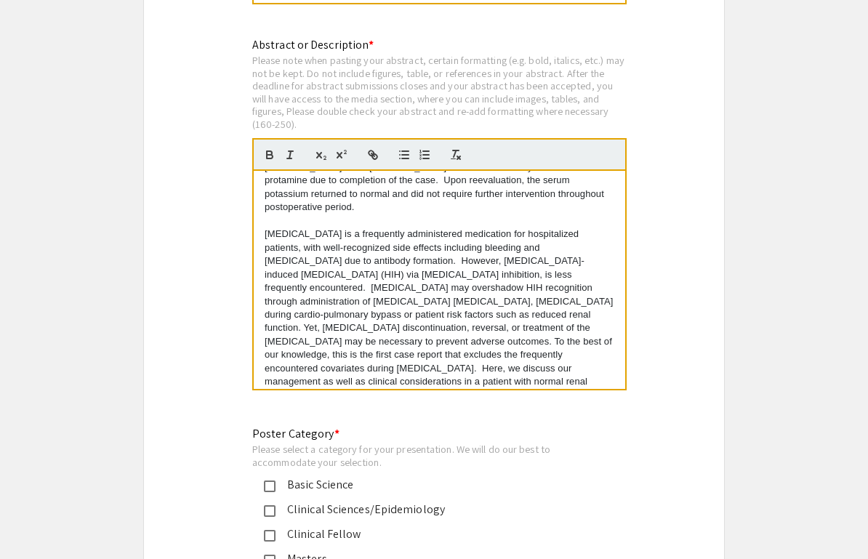
scroll to position [166, 0]
click at [496, 262] on p "[MEDICAL_DATA] is a frequently administered medication for hospitalized patient…" at bounding box center [440, 322] width 350 height 188
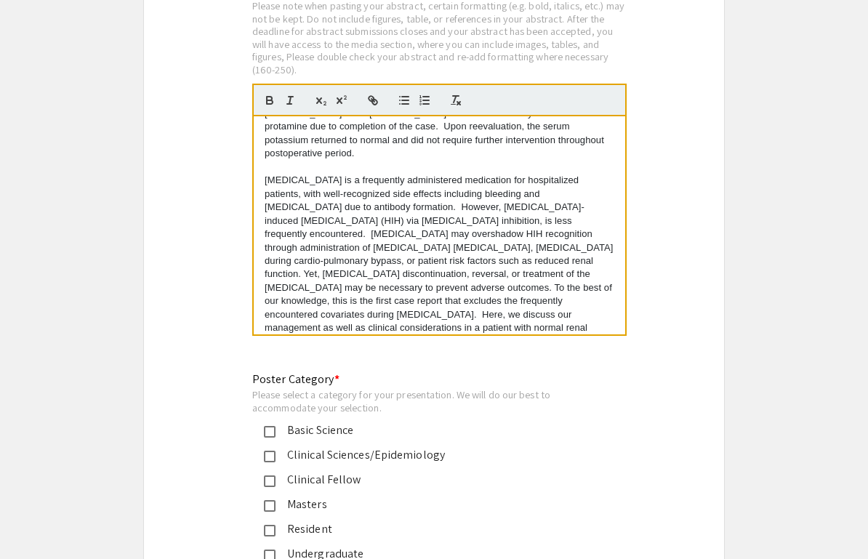
scroll to position [3056, 0]
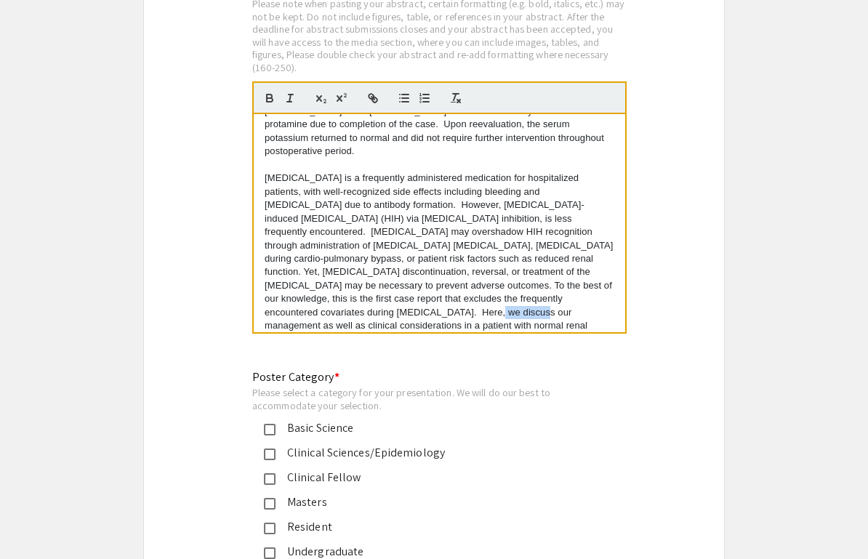
drag, startPoint x: 363, startPoint y: 273, endPoint x: 323, endPoint y: 274, distance: 40.0
click at [323, 274] on p "[MEDICAL_DATA] is a frequently administered medication for hospitalized patient…" at bounding box center [440, 266] width 350 height 188
drag, startPoint x: 573, startPoint y: 286, endPoint x: 448, endPoint y: 290, distance: 125.8
click at [447, 290] on p "[MEDICAL_DATA] is a frequently administered medication for hospitalized patient…" at bounding box center [440, 266] width 350 height 188
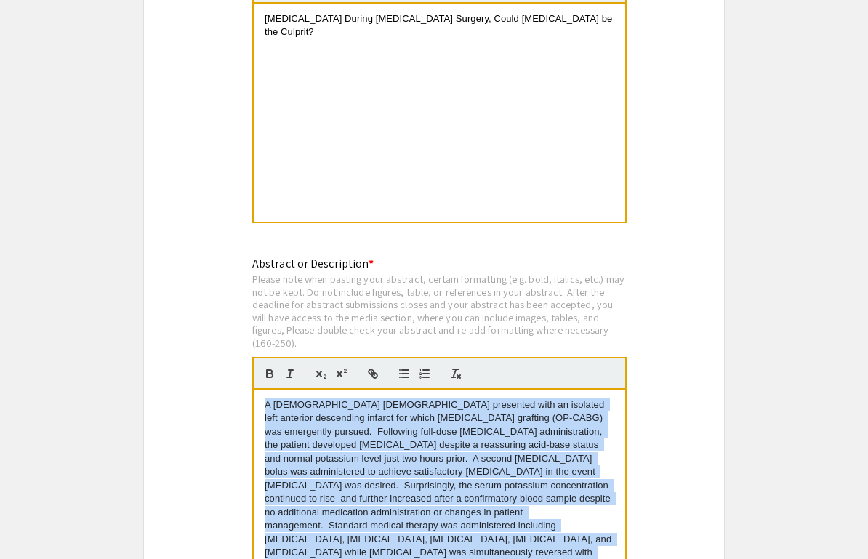
scroll to position [2768, 0]
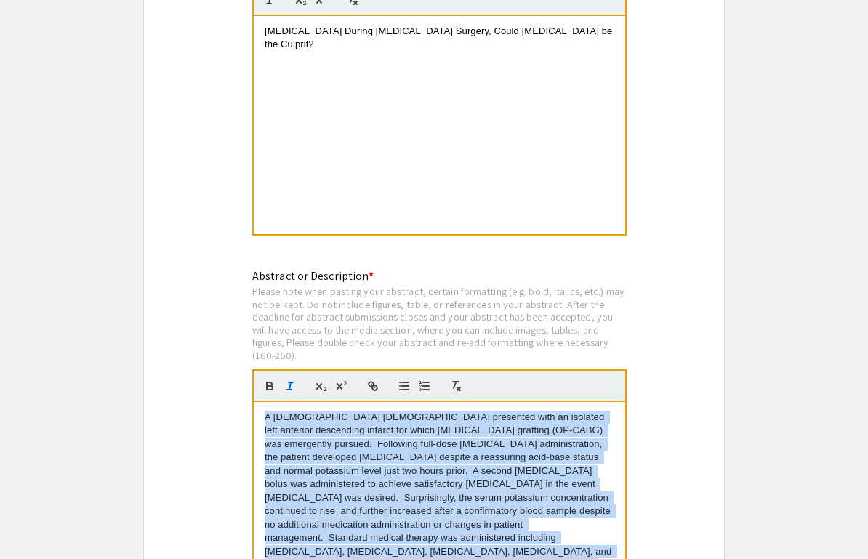
drag, startPoint x: 338, startPoint y: 304, endPoint x: 281, endPoint y: 367, distance: 85.4
click at [281, 369] on quill-editor "[MEDICAL_DATA] is a frequently administered medication for hospitalized patient…" at bounding box center [439, 495] width 374 height 252
copy div "L 55-ipsu-dol sita consectet adip el seddoeiu temp incididu utlaboreet dolorem …"
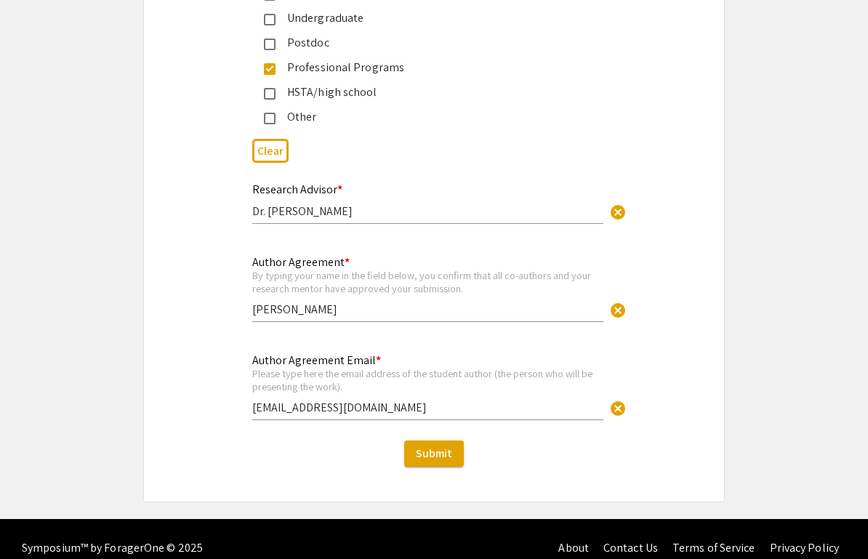
scroll to position [3589, 0]
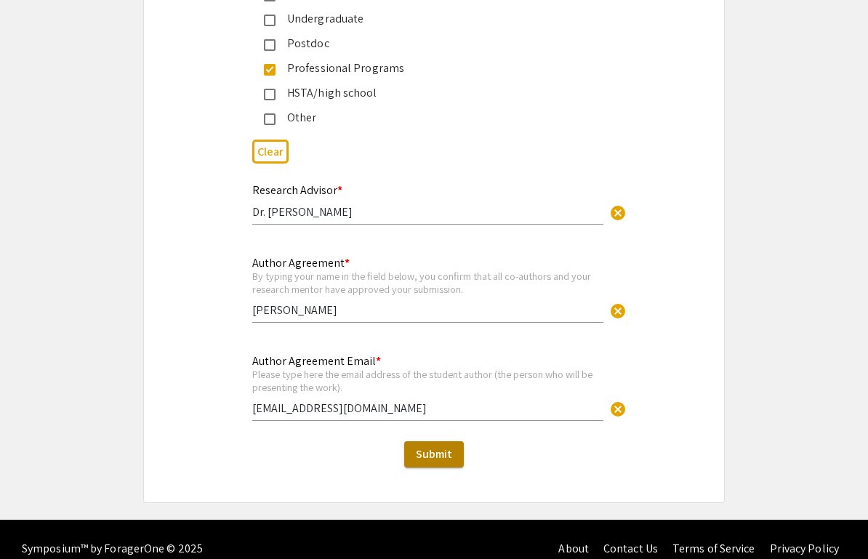
click at [438, 446] on span "Submit" at bounding box center [434, 453] width 36 height 15
